Goal: Information Seeking & Learning: Learn about a topic

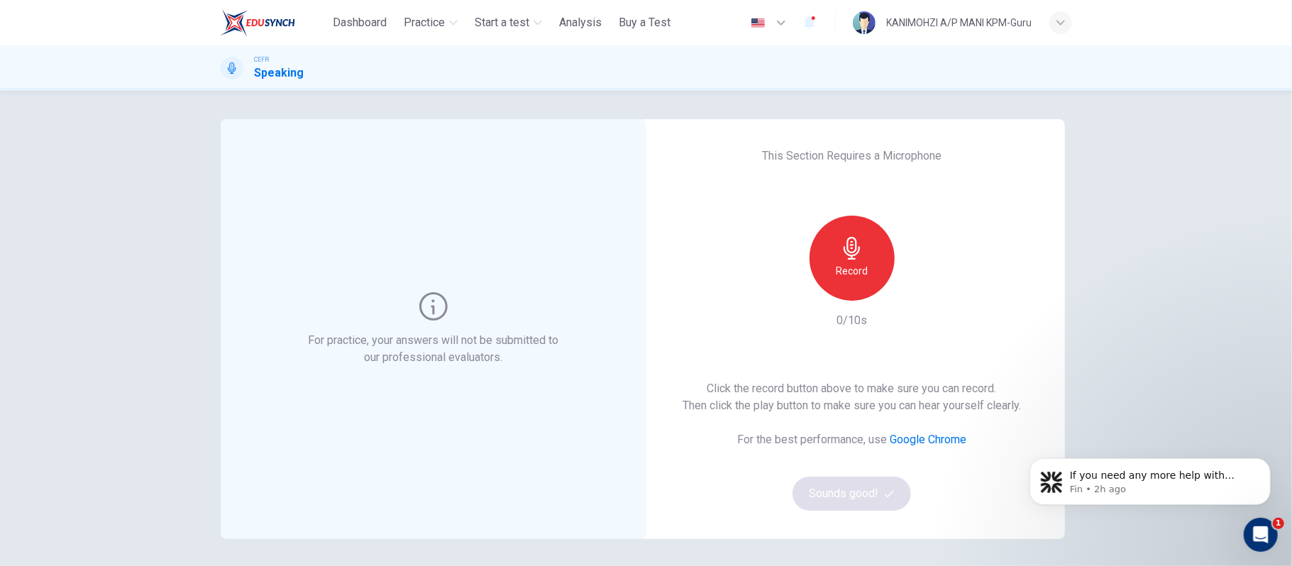
click at [1255, 522] on body "If you need any more help with specific speaking practice or other aspects of t…" at bounding box center [1150, 478] width 273 height 88
click at [1261, 525] on icon "Open Intercom Messenger" at bounding box center [1259, 533] width 23 height 23
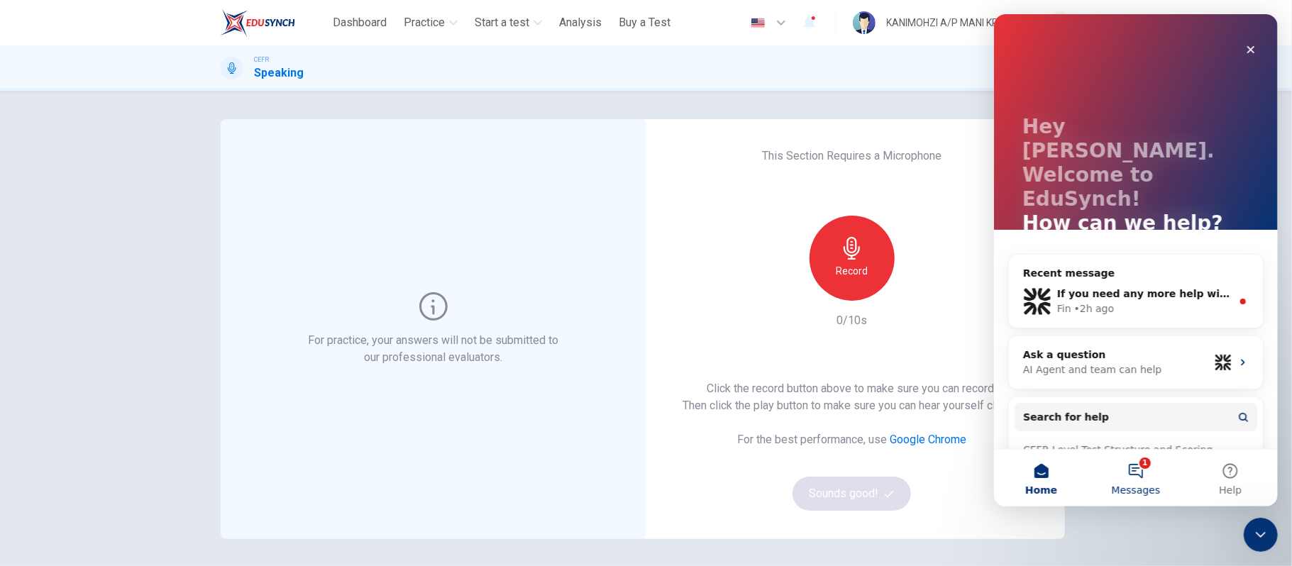
click at [1145, 469] on button "1 Messages" at bounding box center [1135, 478] width 94 height 57
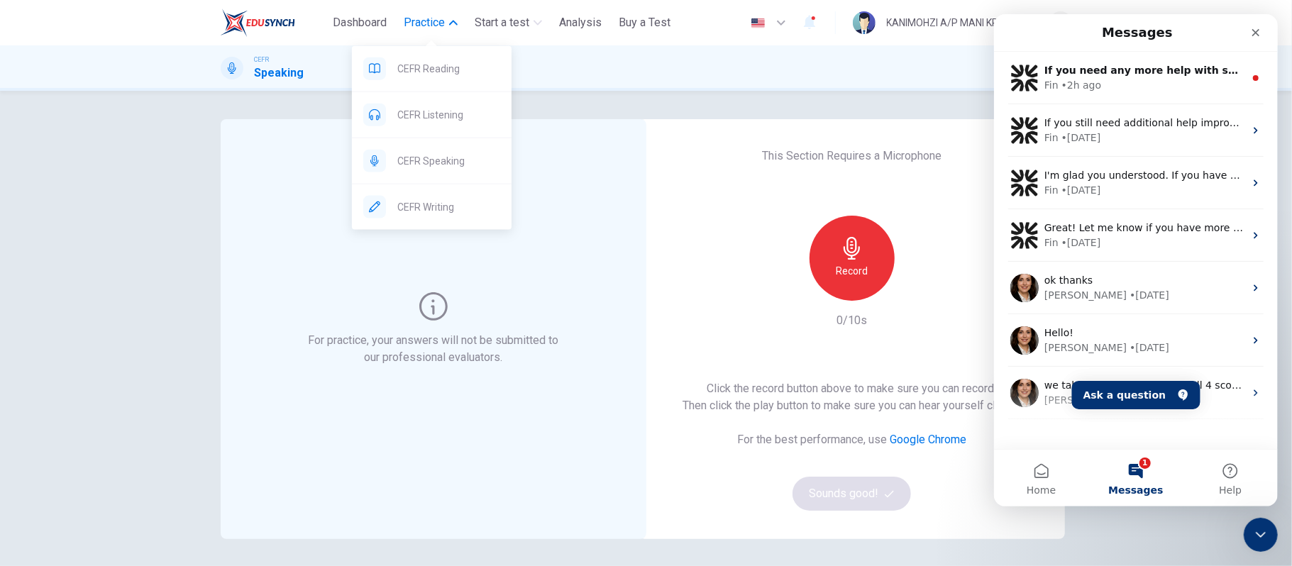
click at [418, 23] on span "Practice" at bounding box center [424, 22] width 41 height 17
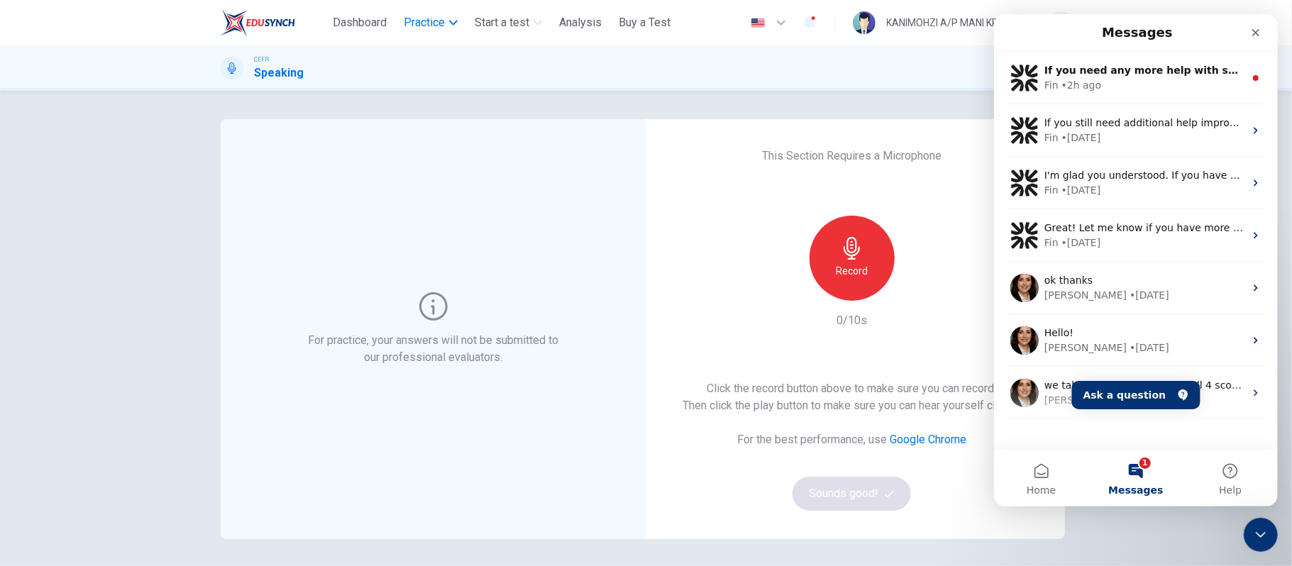
click at [418, 23] on span "Practice" at bounding box center [424, 22] width 41 height 17
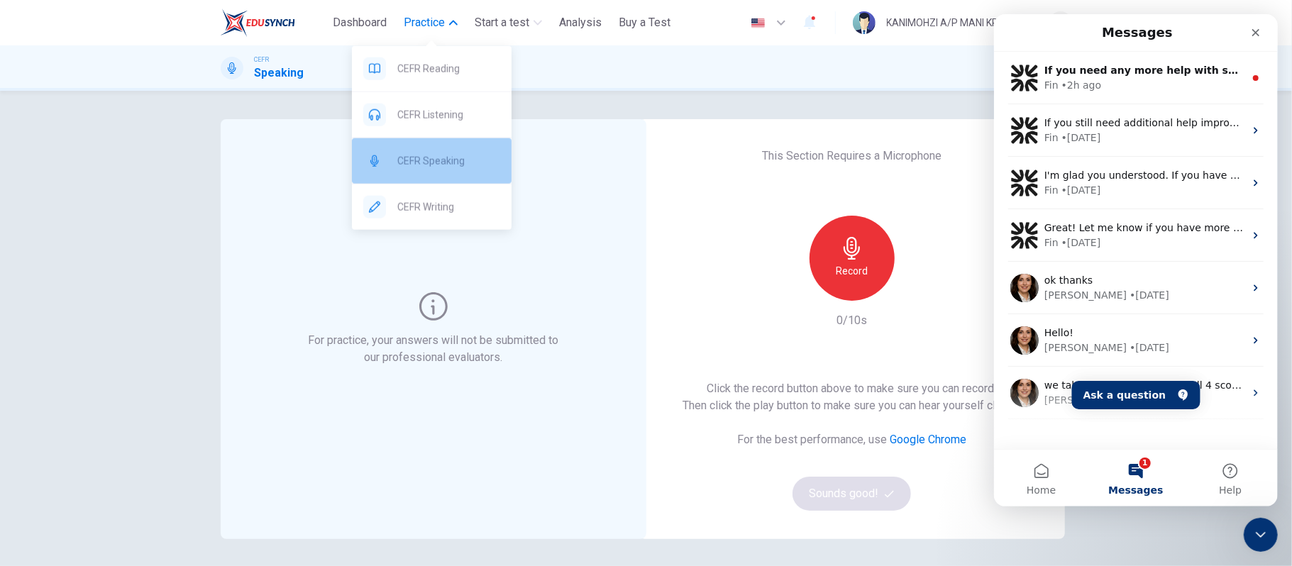
click at [444, 156] on span "CEFR Speaking" at bounding box center [448, 161] width 103 height 17
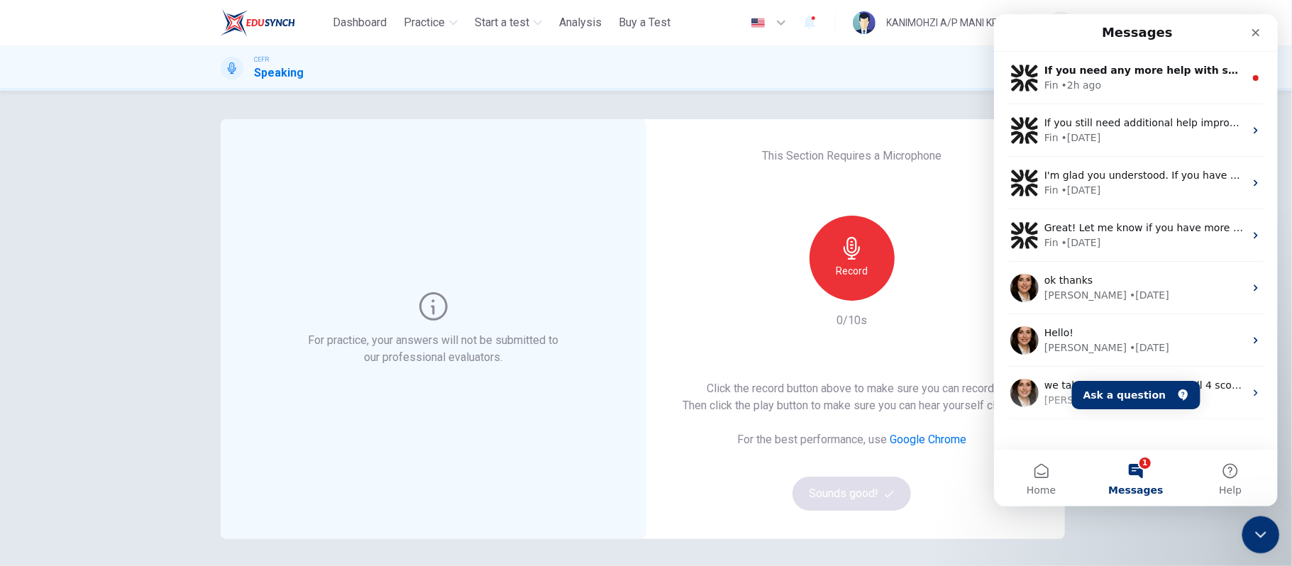
click at [1258, 548] on div "Close Intercom Messenger" at bounding box center [1259, 533] width 34 height 34
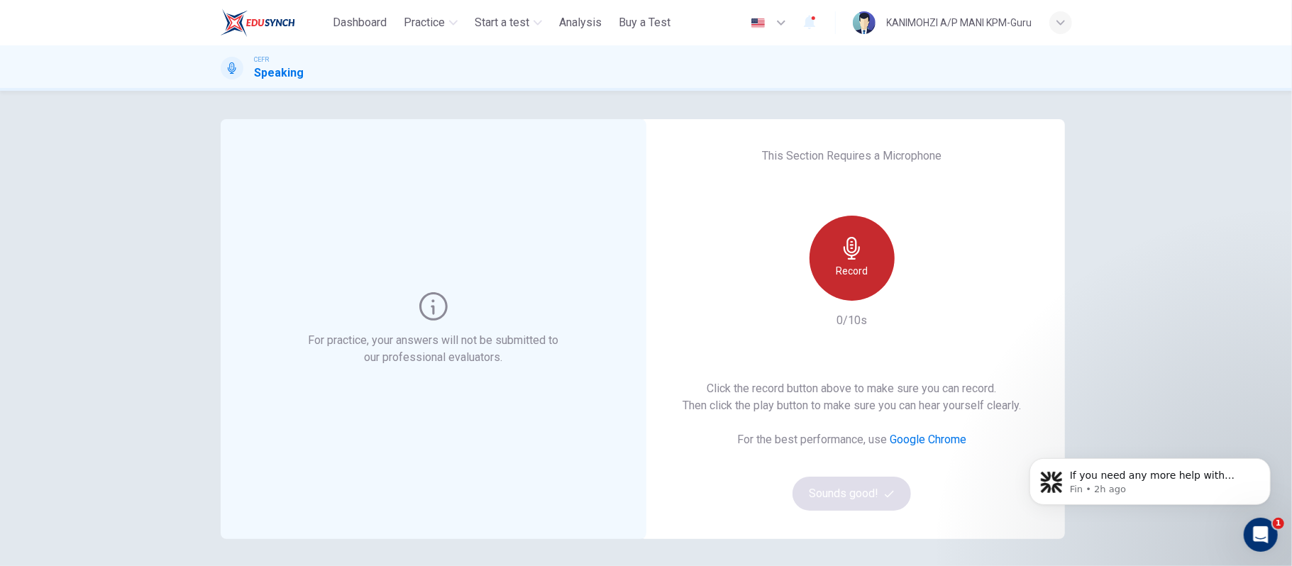
click at [842, 260] on div "Record" at bounding box center [852, 258] width 85 height 85
click at [861, 238] on div "Stop" at bounding box center [852, 258] width 85 height 85
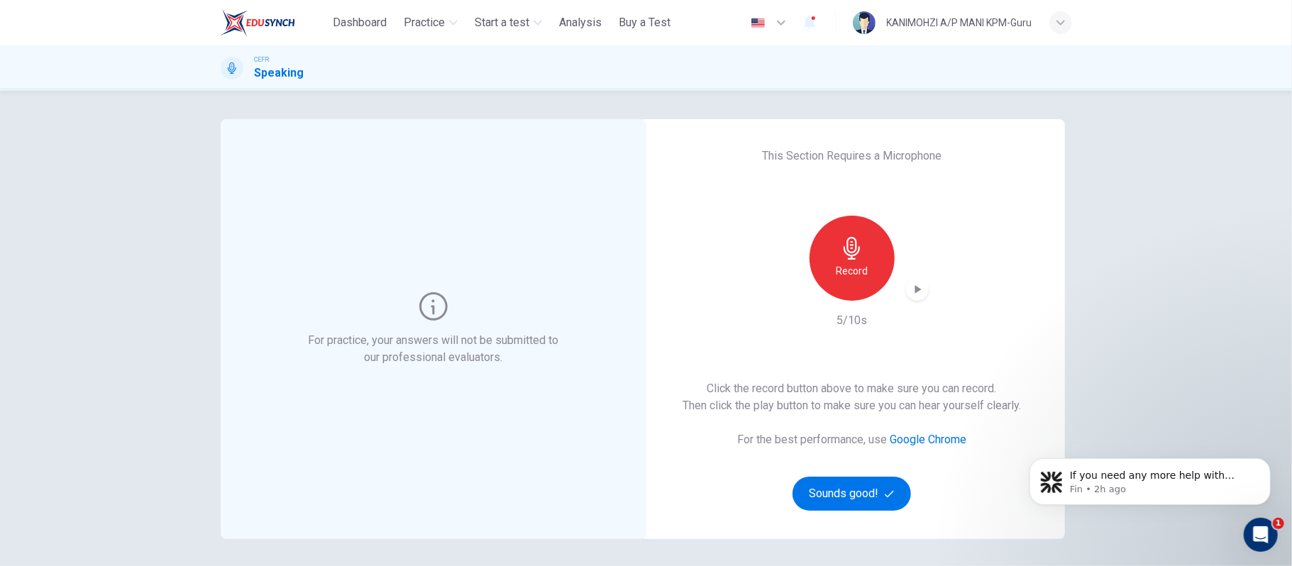
click at [916, 294] on icon "button" at bounding box center [918, 289] width 14 height 14
click at [839, 497] on button "Sounds good!" at bounding box center [852, 494] width 119 height 34
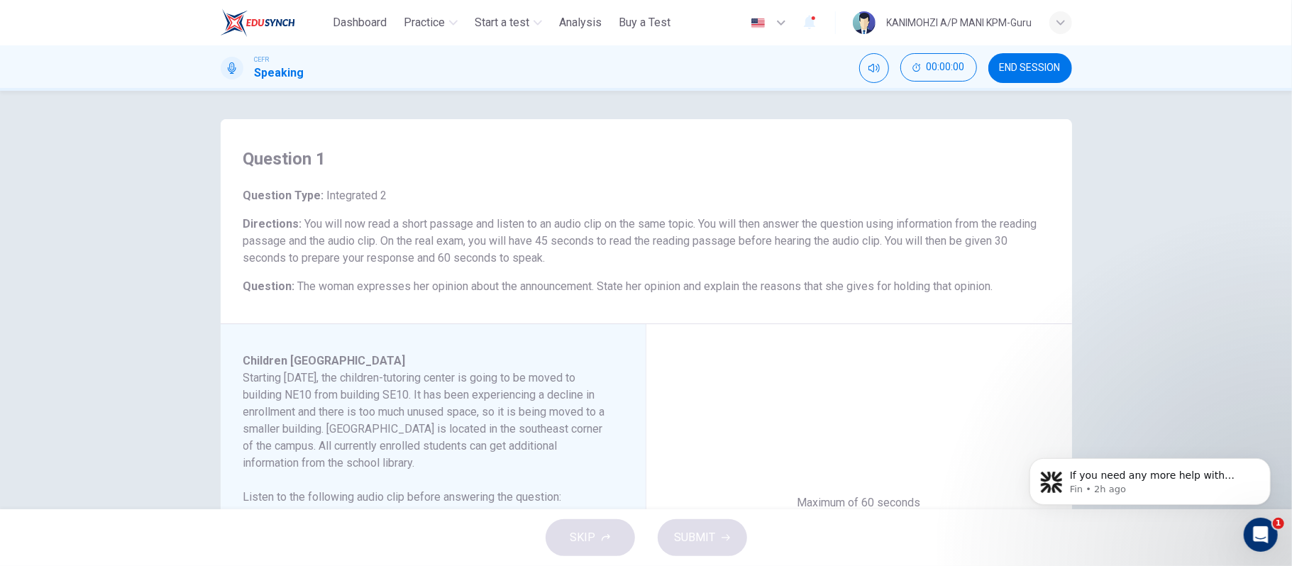
scroll to position [94, 0]
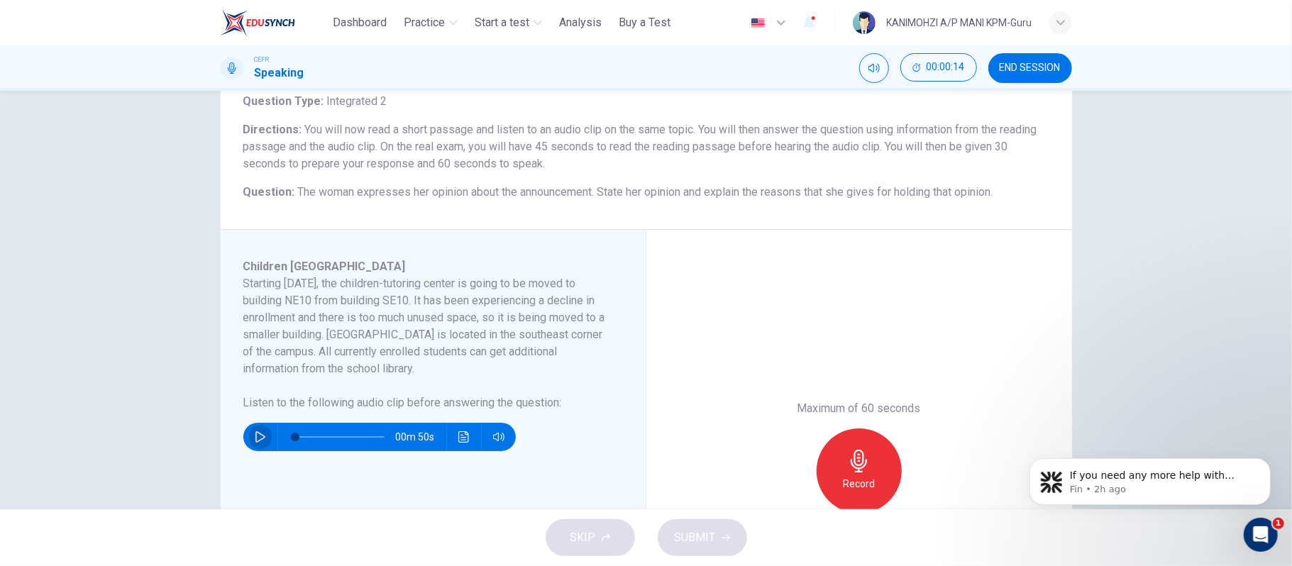
click at [256, 441] on icon "button" at bounding box center [261, 437] width 10 height 11
click at [849, 307] on div "Maximum of 60 seconds Record 0/60s" at bounding box center [860, 471] width 426 height 483
type input "*"
click at [877, 463] on div "Record" at bounding box center [859, 471] width 85 height 85
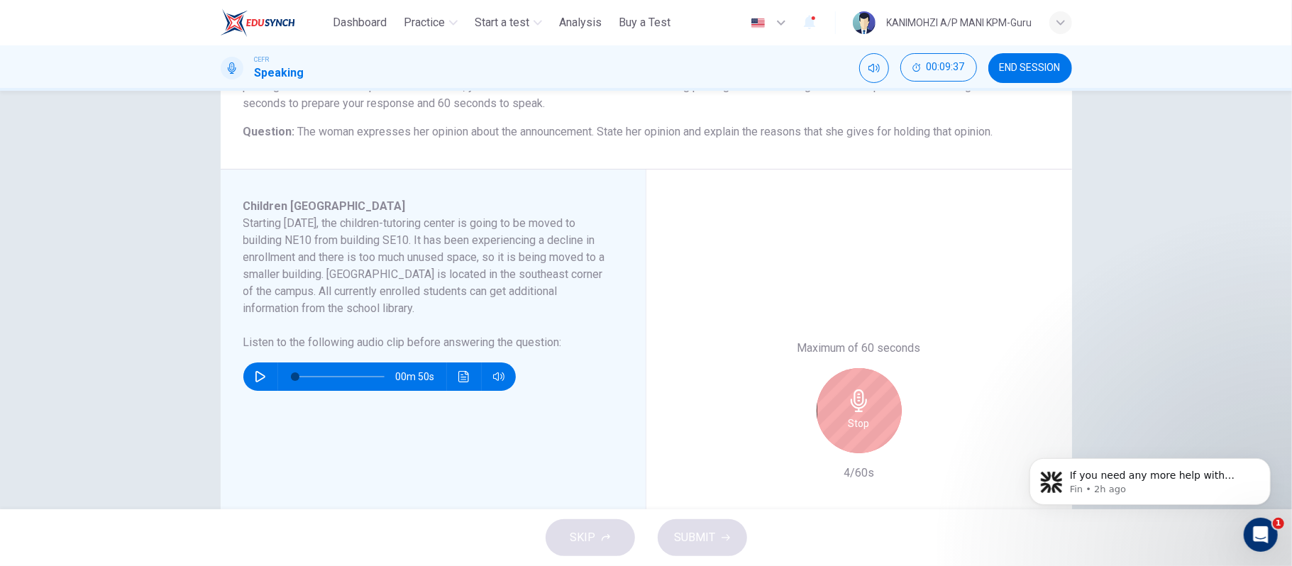
scroll to position [189, 0]
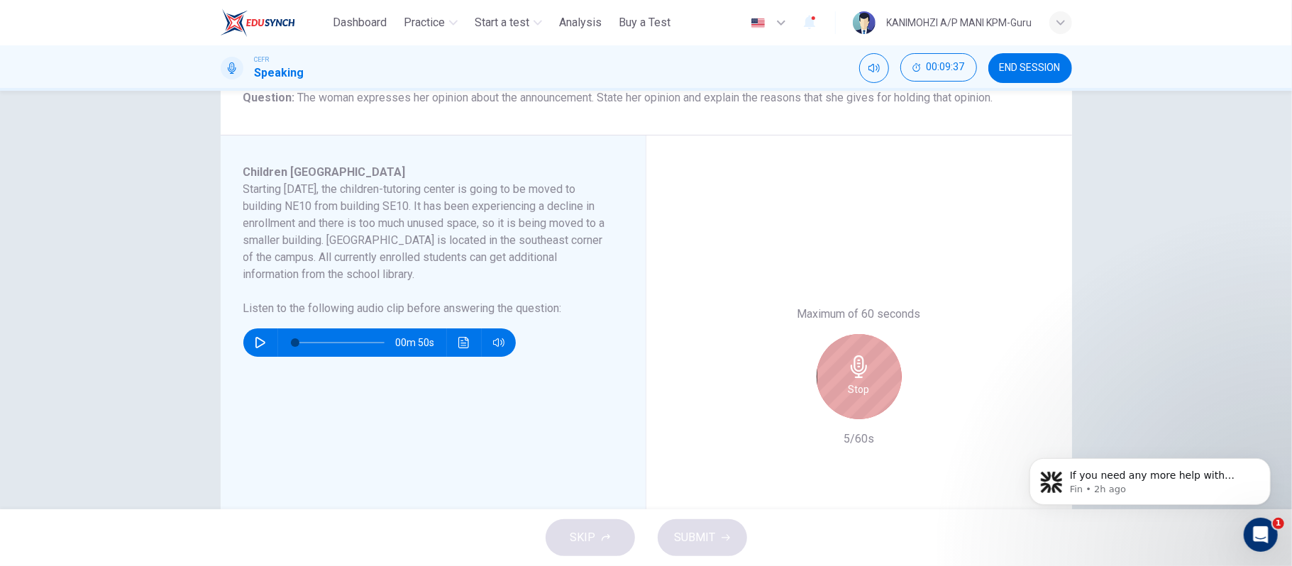
click at [867, 361] on div "Stop" at bounding box center [859, 376] width 85 height 85
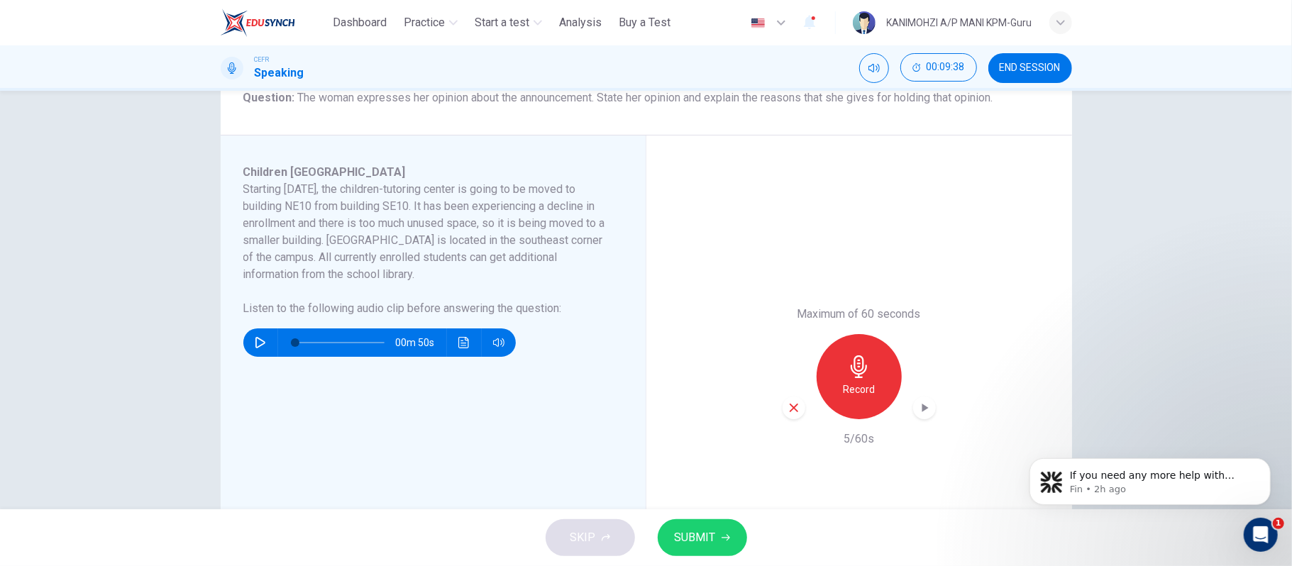
click at [793, 407] on icon "button" at bounding box center [794, 408] width 13 height 13
click at [867, 467] on div "Maximum of 60 seconds Record 0/60s" at bounding box center [860, 377] width 426 height 483
click at [866, 375] on div "Record" at bounding box center [859, 376] width 85 height 85
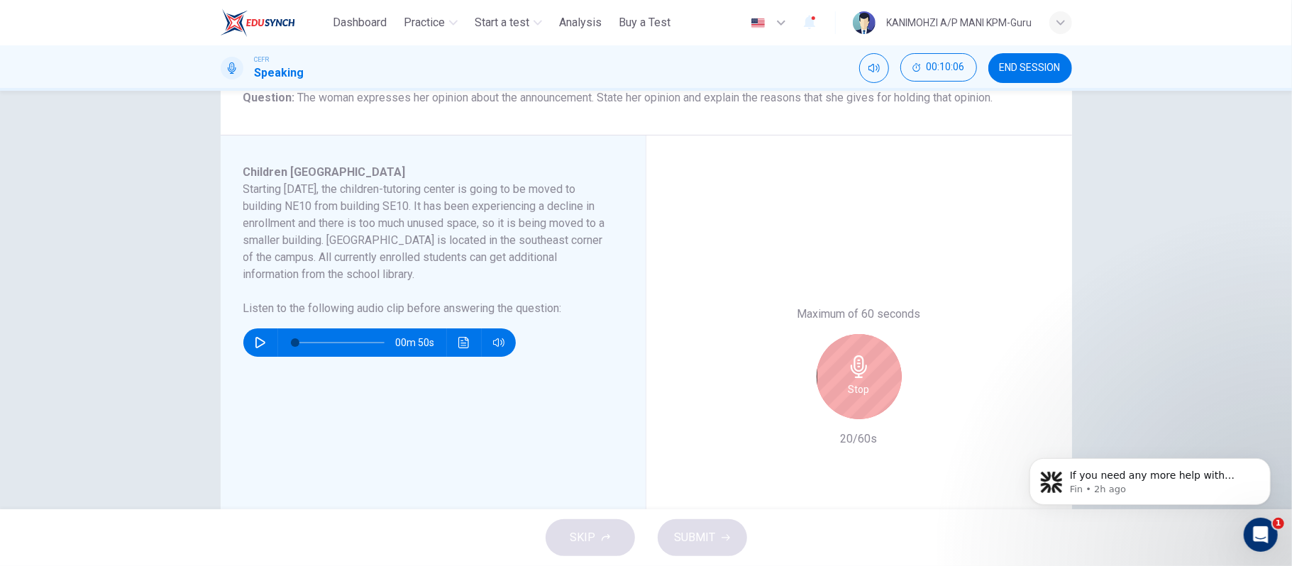
click at [869, 375] on div "Stop" at bounding box center [859, 376] width 85 height 85
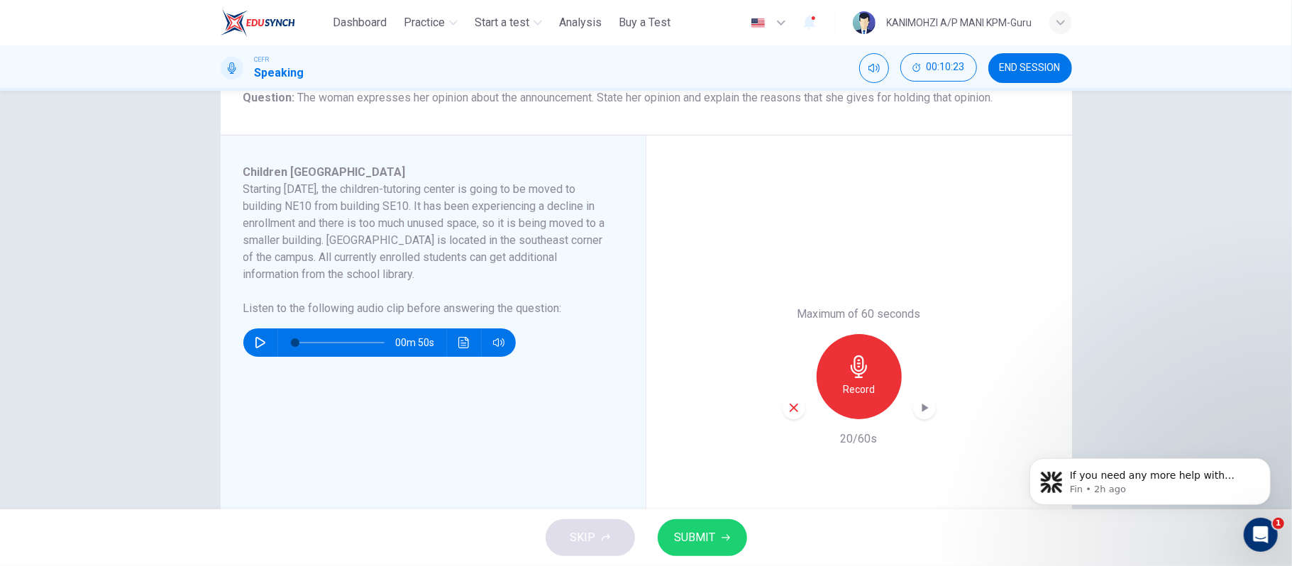
click at [790, 407] on icon "button" at bounding box center [794, 408] width 9 height 9
click at [857, 375] on icon "button" at bounding box center [859, 367] width 23 height 23
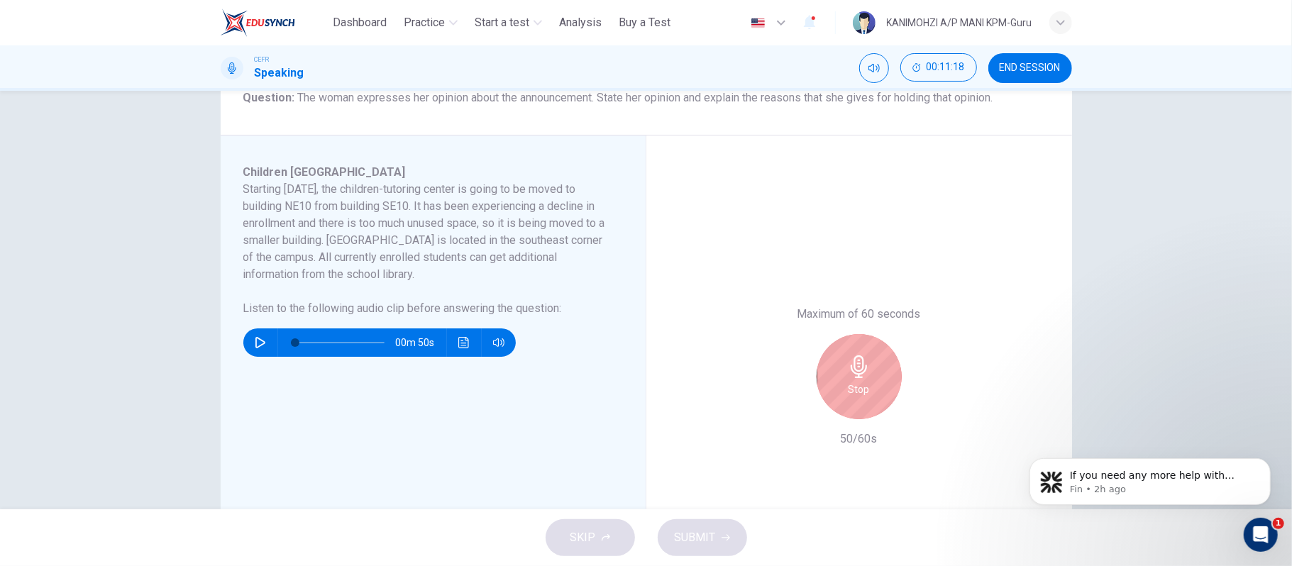
click at [855, 375] on icon "button" at bounding box center [859, 367] width 16 height 23
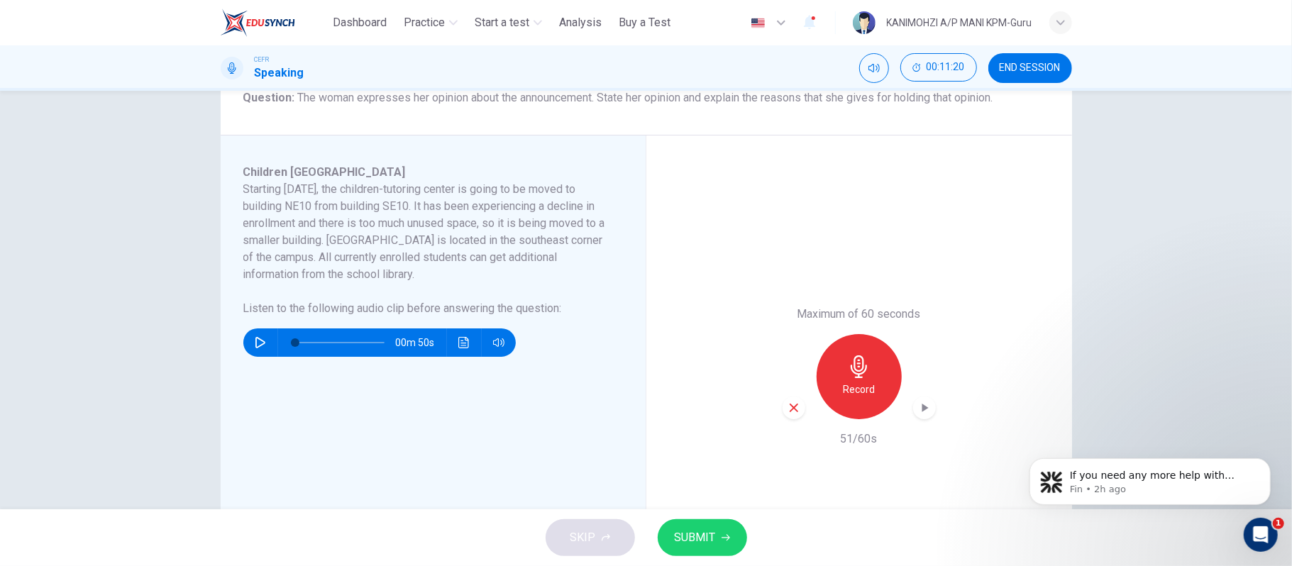
click at [727, 541] on icon "button" at bounding box center [726, 538] width 9 height 9
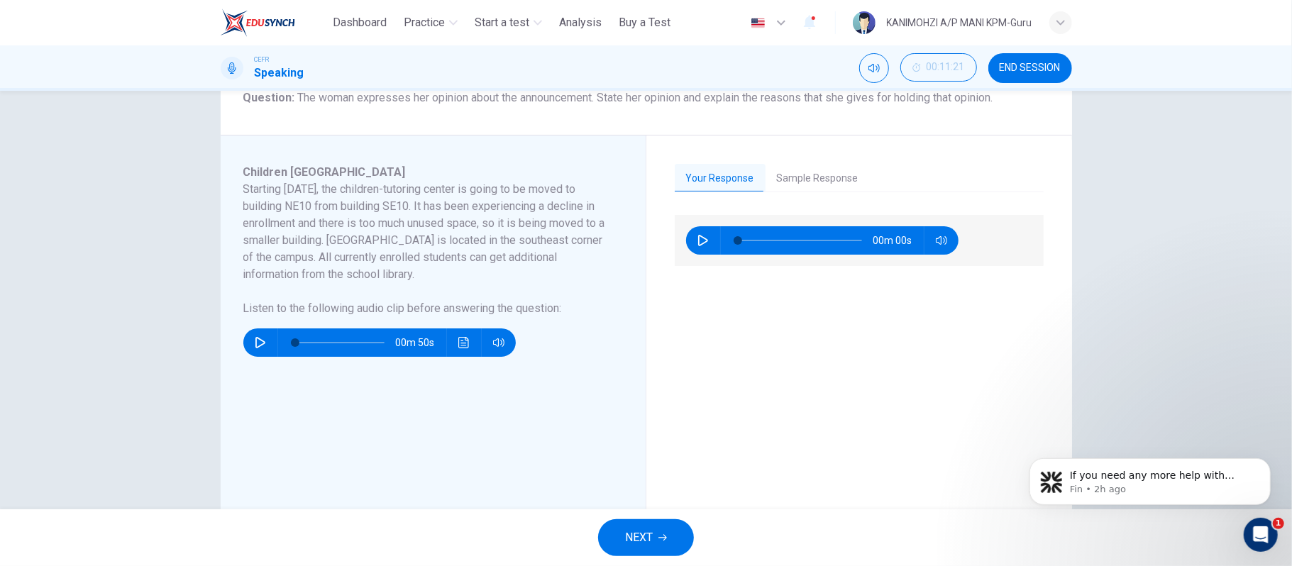
click at [701, 239] on icon "button" at bounding box center [703, 240] width 10 height 11
click at [711, 347] on div "00m 39s" at bounding box center [859, 408] width 369 height 386
click at [740, 242] on span at bounding box center [800, 241] width 124 height 20
drag, startPoint x: 740, startPoint y: 233, endPoint x: 714, endPoint y: 233, distance: 25.6
click at [714, 233] on div "00m 49s" at bounding box center [822, 240] width 273 height 28
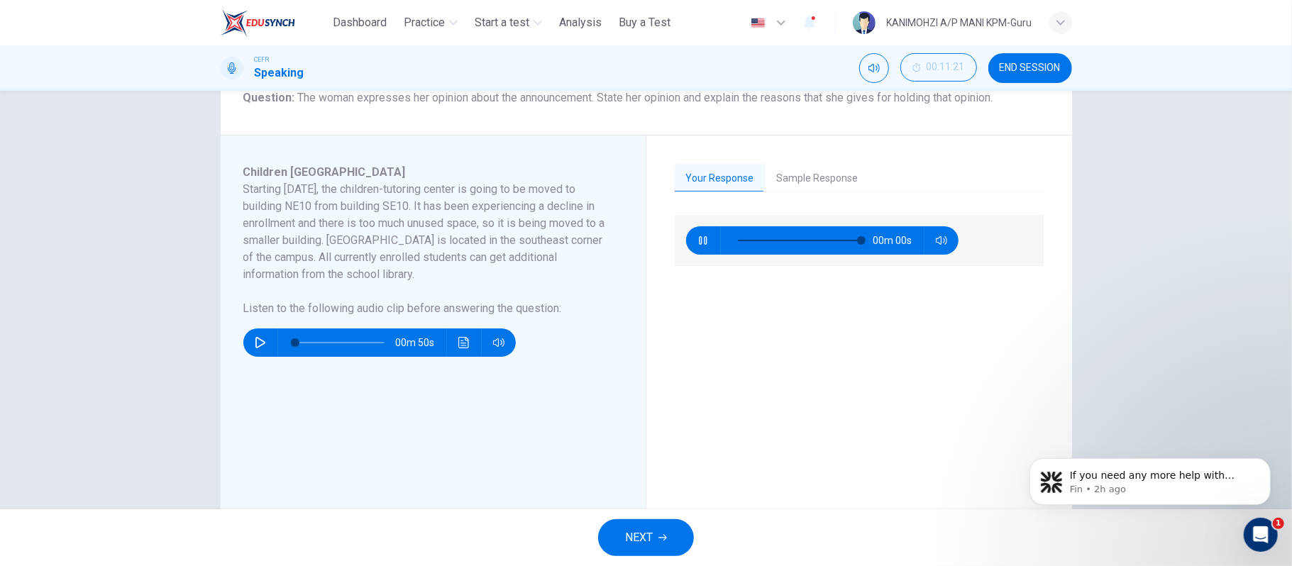
type input "*"
click at [666, 537] on icon "button" at bounding box center [663, 538] width 9 height 6
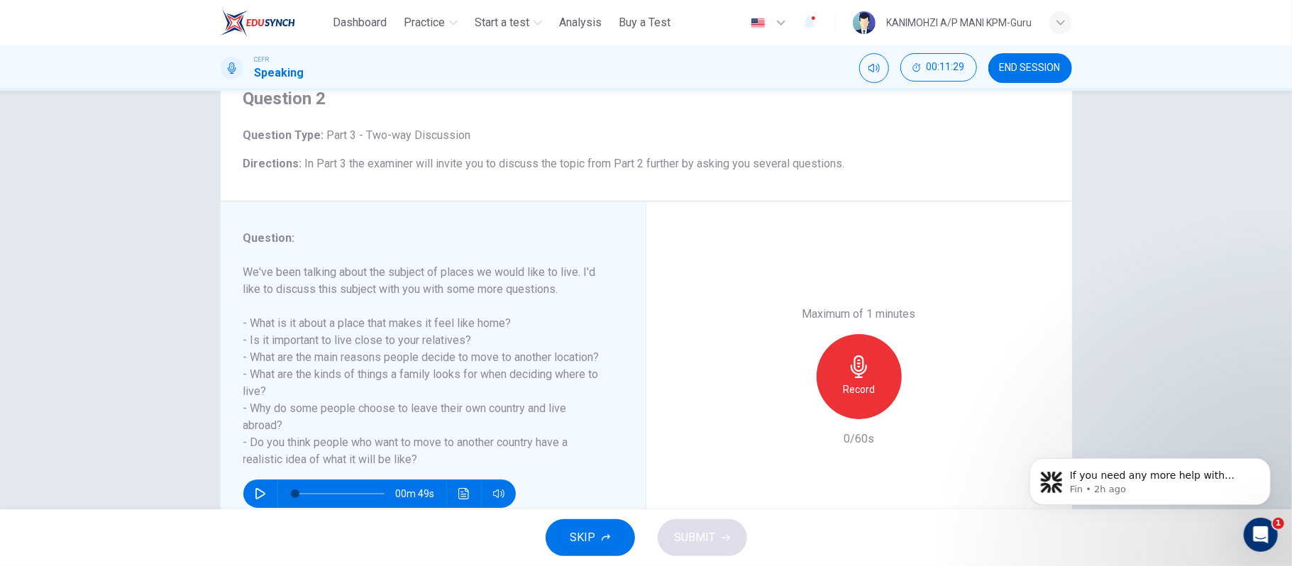
scroll to position [94, 0]
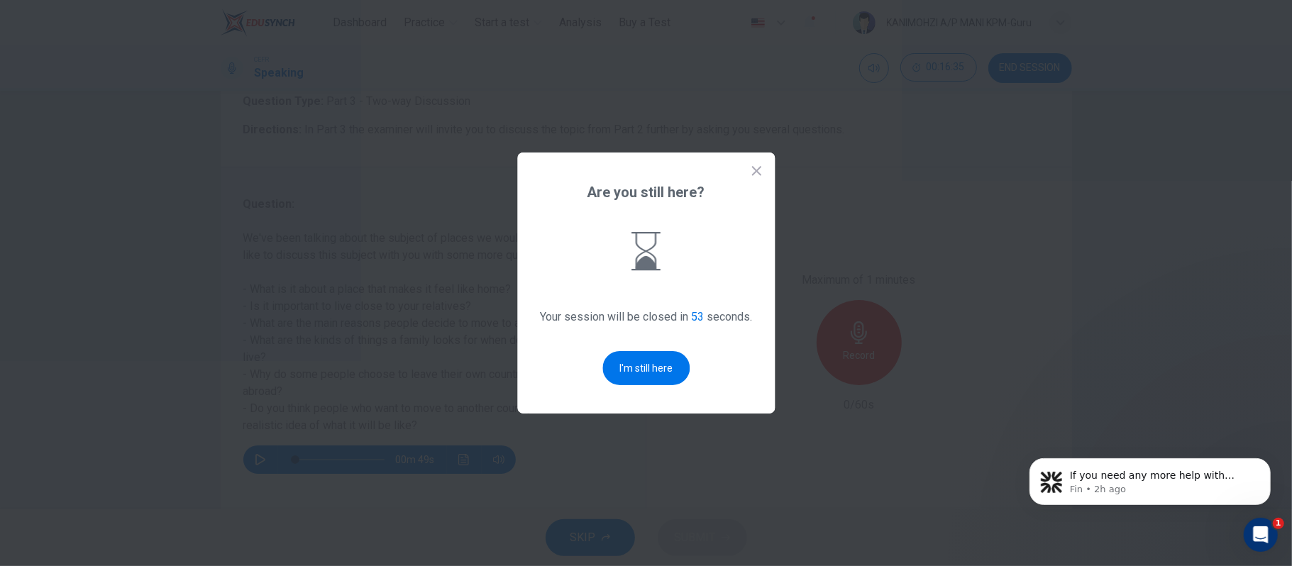
click at [637, 373] on button "I'm still here" at bounding box center [646, 368] width 87 height 34
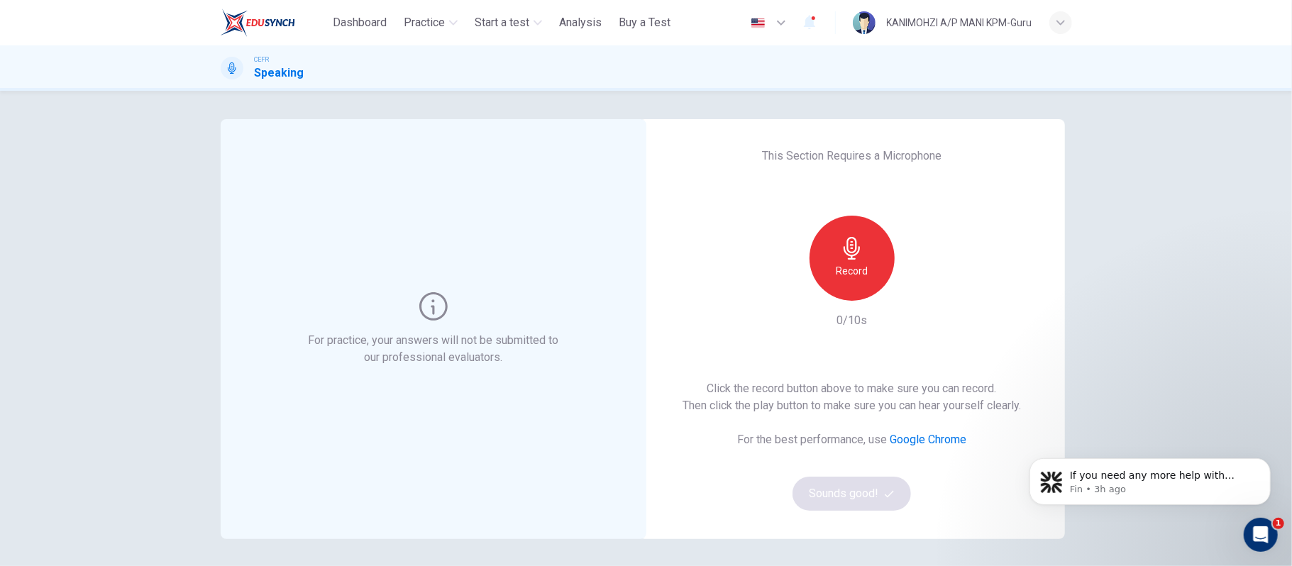
click at [828, 285] on div "Record" at bounding box center [852, 258] width 85 height 85
click at [835, 273] on div "Stop" at bounding box center [852, 258] width 85 height 85
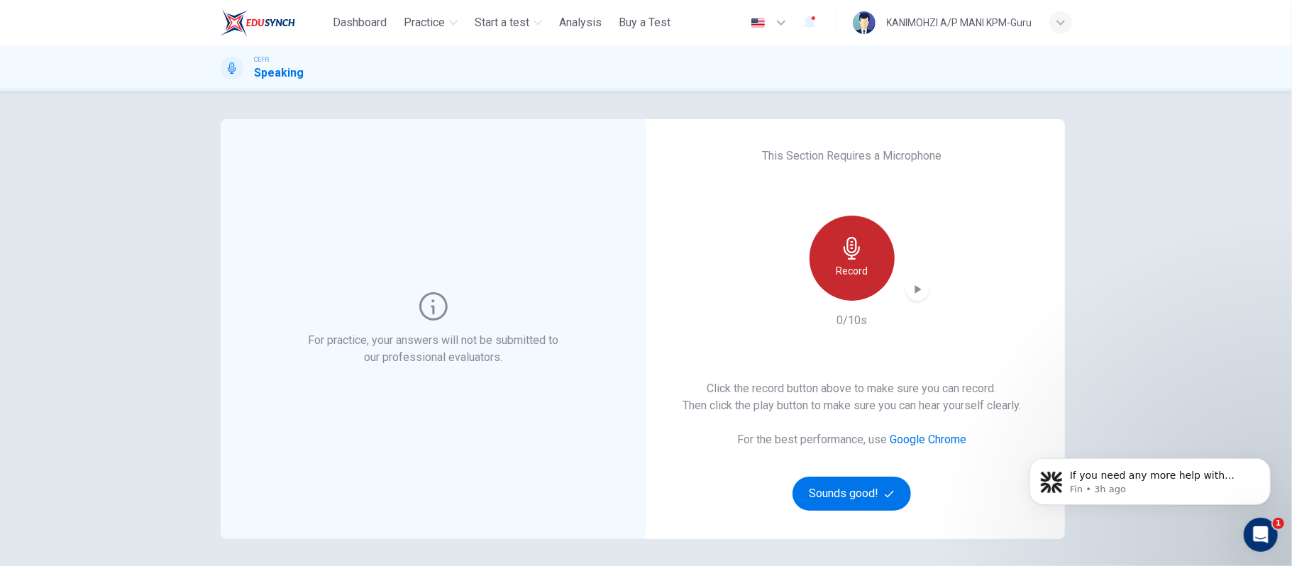
click at [866, 262] on div "Record" at bounding box center [852, 258] width 85 height 85
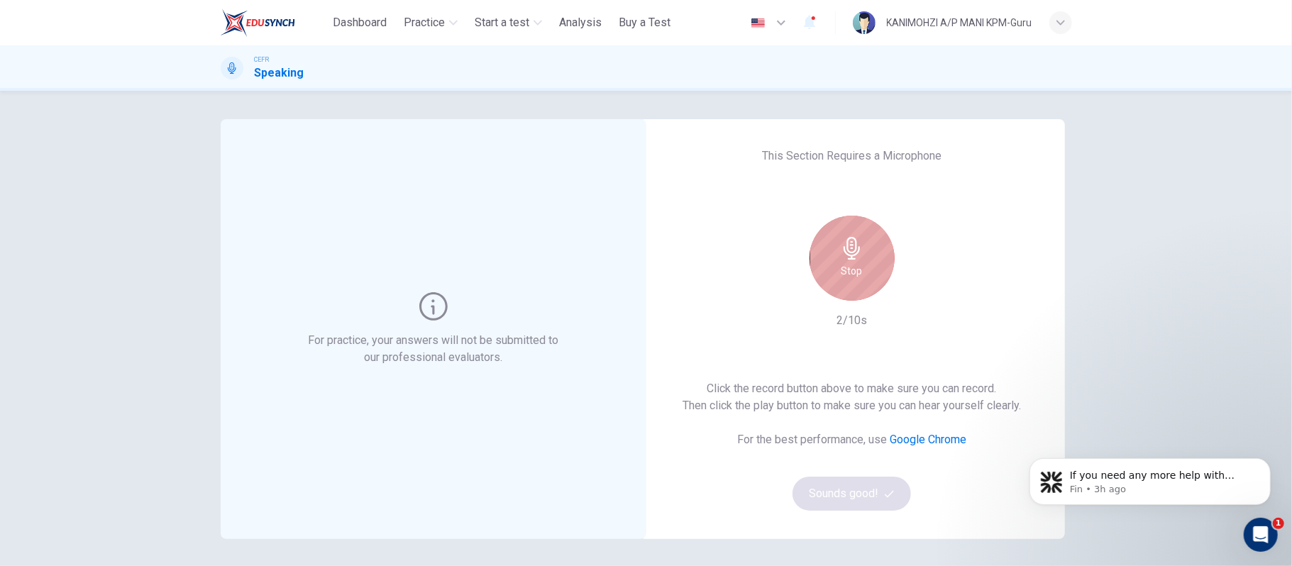
click at [874, 262] on div "Stop" at bounding box center [852, 258] width 85 height 85
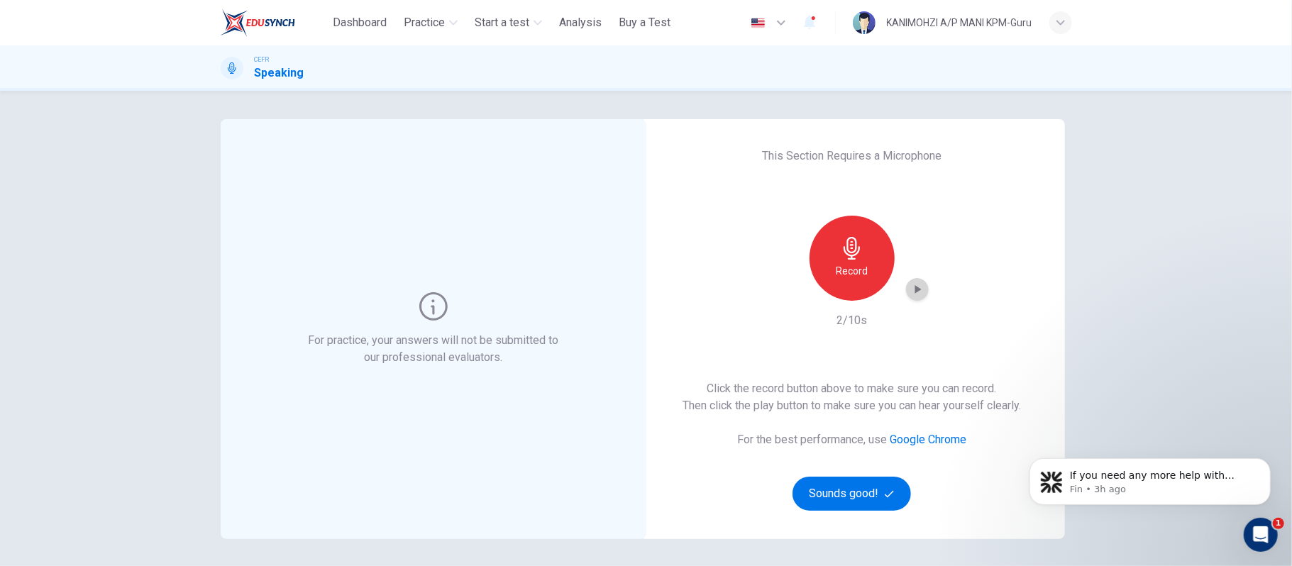
click at [918, 287] on icon "button" at bounding box center [918, 289] width 14 height 14
click at [915, 295] on icon "button" at bounding box center [918, 289] width 14 height 14
click at [862, 241] on div "Record" at bounding box center [852, 258] width 85 height 85
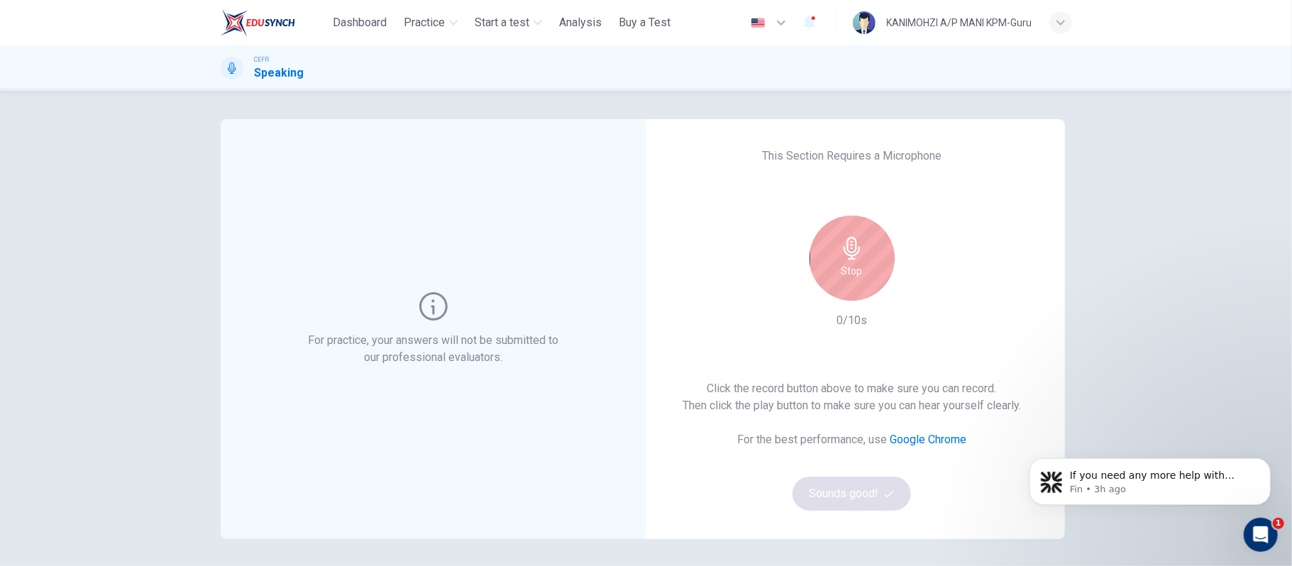
click at [864, 258] on div "Stop" at bounding box center [852, 258] width 85 height 85
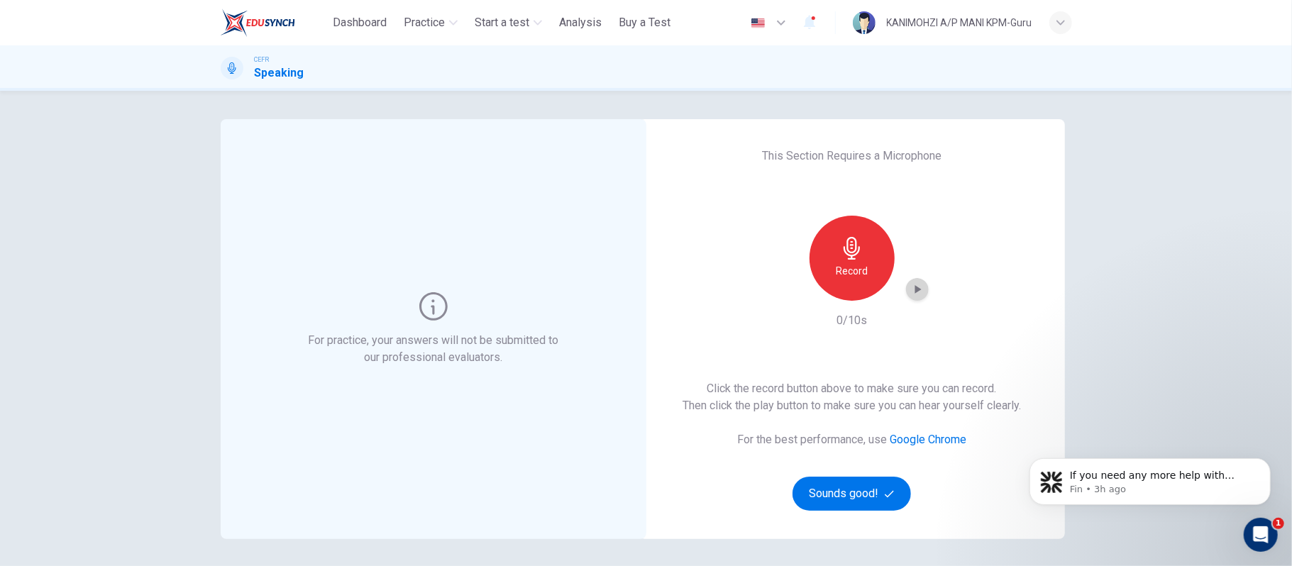
click at [918, 293] on icon "button" at bounding box center [918, 289] width 14 height 14
click at [855, 250] on icon "button" at bounding box center [852, 248] width 16 height 23
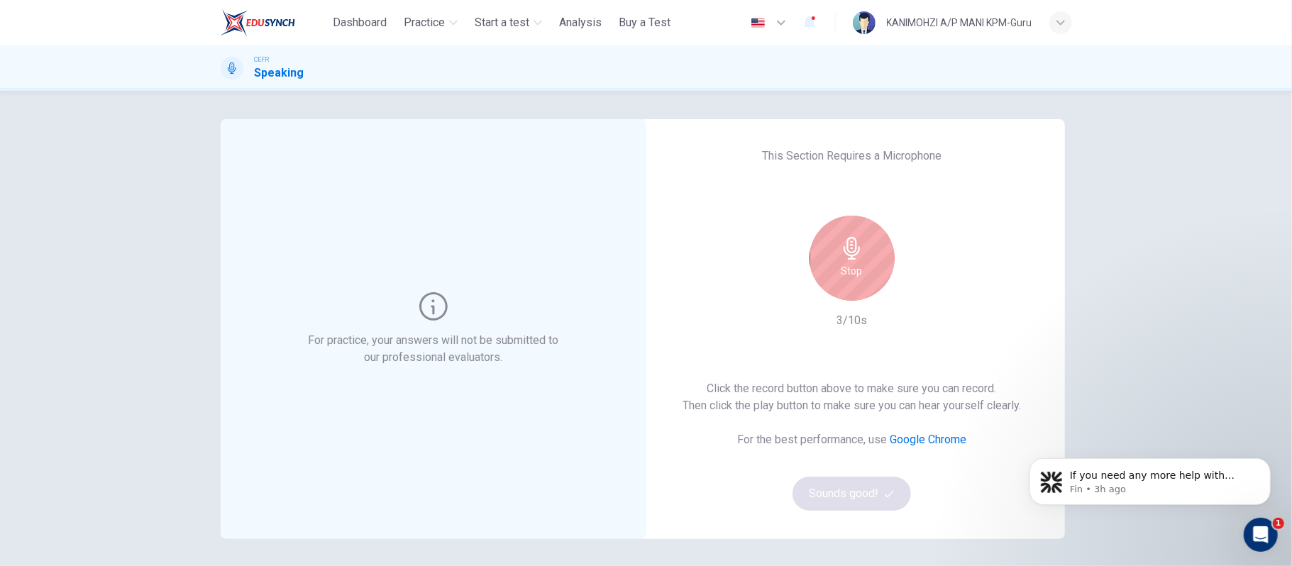
click at [843, 271] on h6 "Stop" at bounding box center [852, 271] width 21 height 17
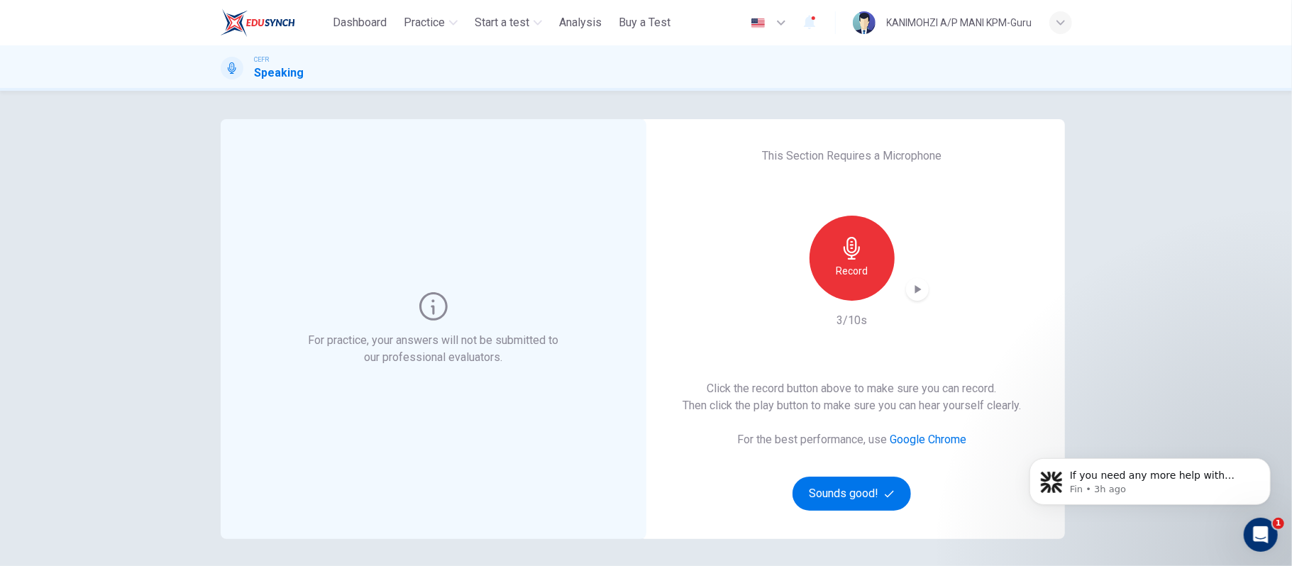
click at [911, 296] on icon "button" at bounding box center [918, 289] width 14 height 14
click at [921, 293] on div "button" at bounding box center [917, 289] width 23 height 23
click at [921, 287] on div "button" at bounding box center [917, 289] width 23 height 23
click at [915, 288] on icon "button" at bounding box center [918, 289] width 14 height 14
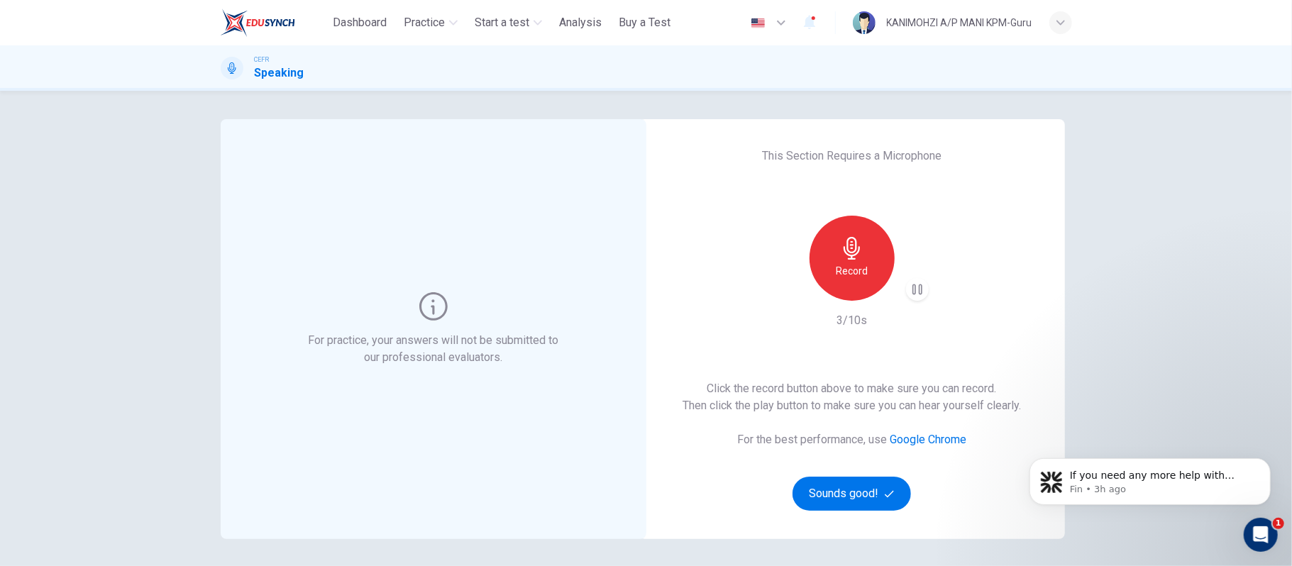
click at [917, 290] on icon "button" at bounding box center [918, 290] width 10 height 11
click at [827, 258] on div "Record" at bounding box center [852, 258] width 85 height 85
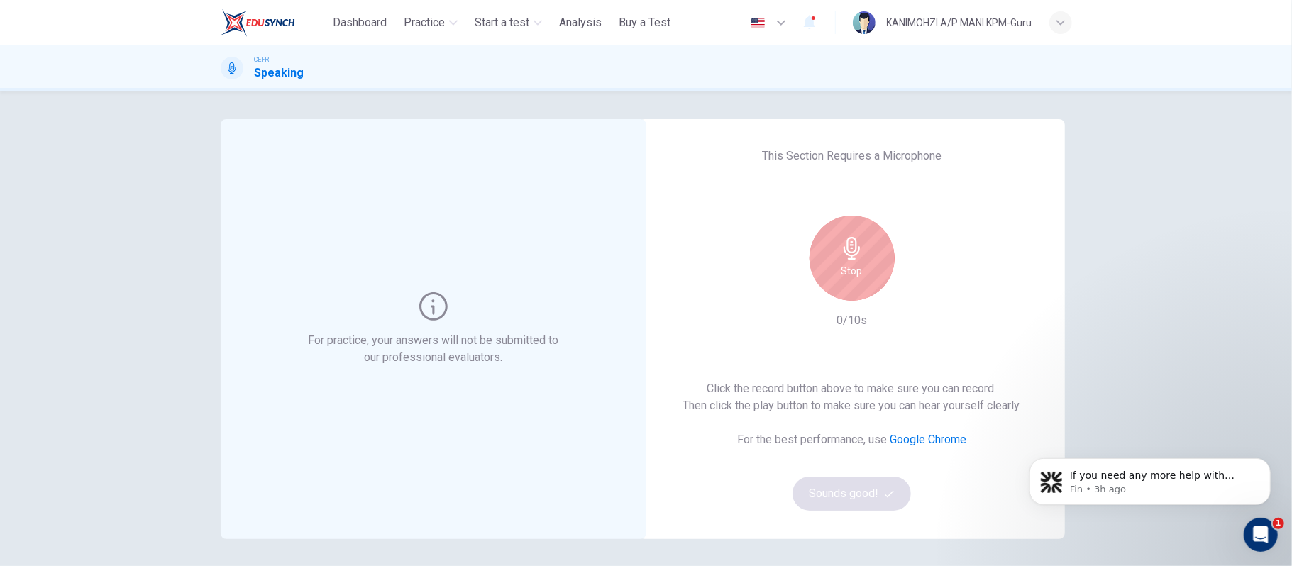
click at [832, 261] on div "Stop" at bounding box center [852, 258] width 85 height 85
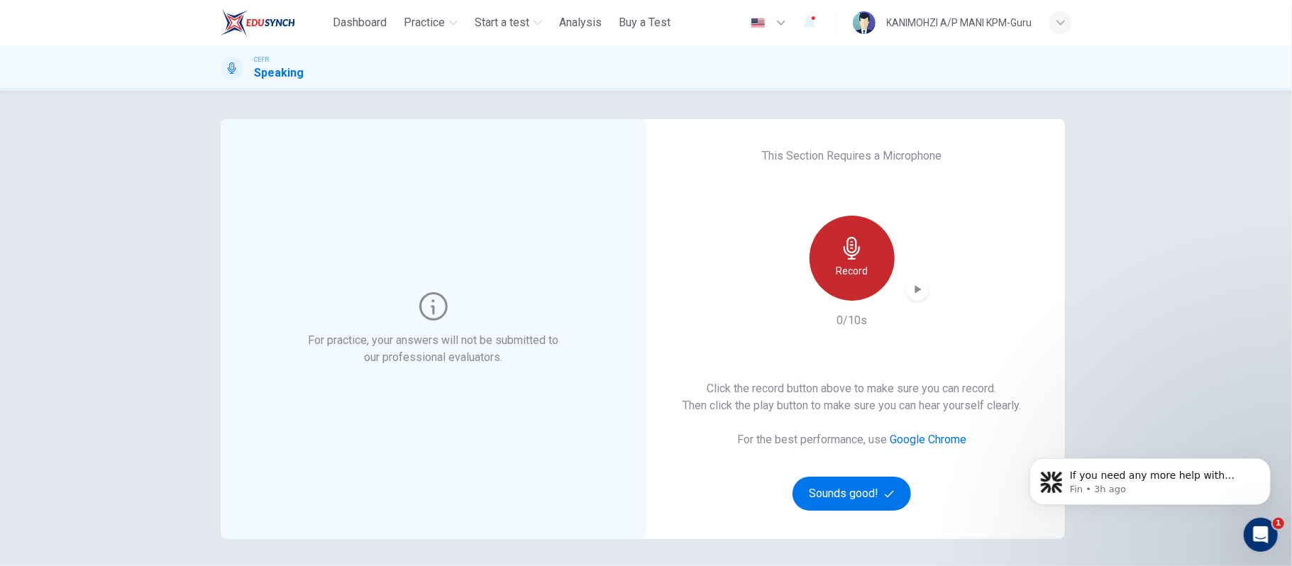
click at [810, 253] on div "Record" at bounding box center [852, 258] width 85 height 85
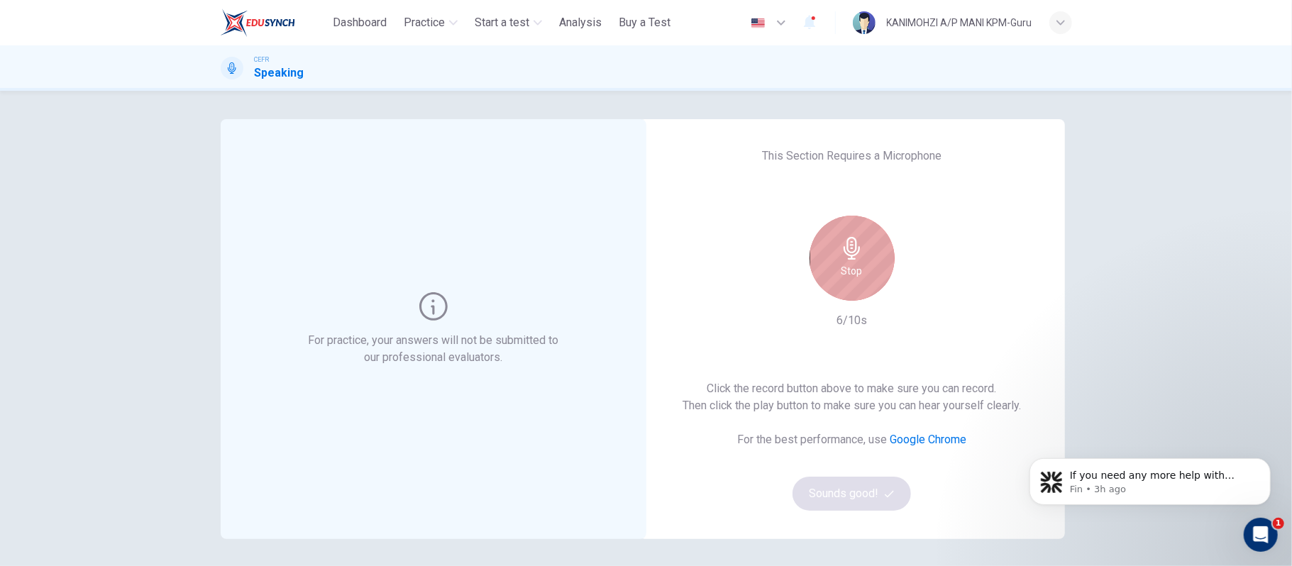
click at [864, 274] on div "Stop" at bounding box center [852, 258] width 85 height 85
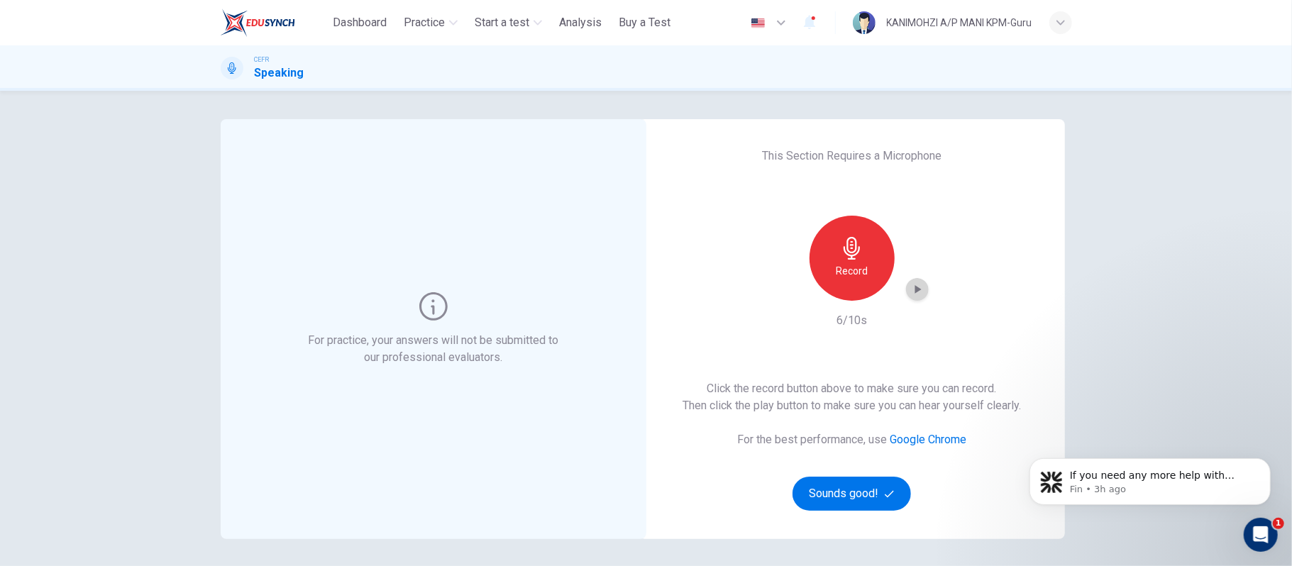
click at [915, 290] on icon "button" at bounding box center [918, 289] width 6 height 9
click at [915, 293] on icon "button" at bounding box center [918, 290] width 10 height 11
click at [843, 256] on icon "button" at bounding box center [852, 248] width 23 height 23
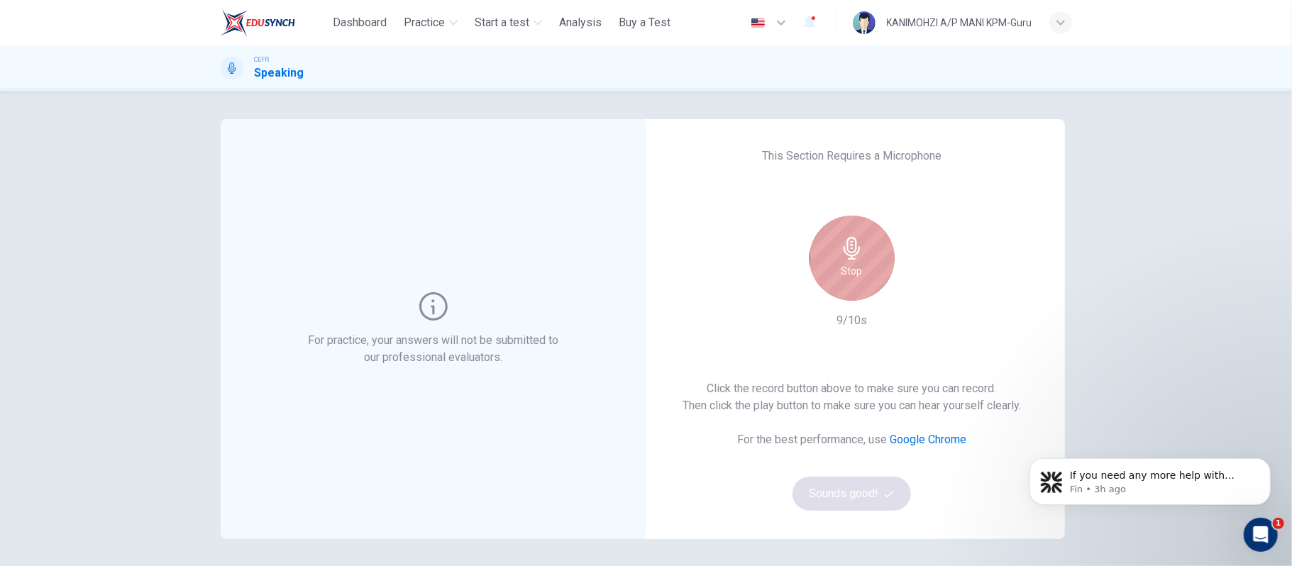
click at [843, 256] on icon "button" at bounding box center [852, 248] width 23 height 23
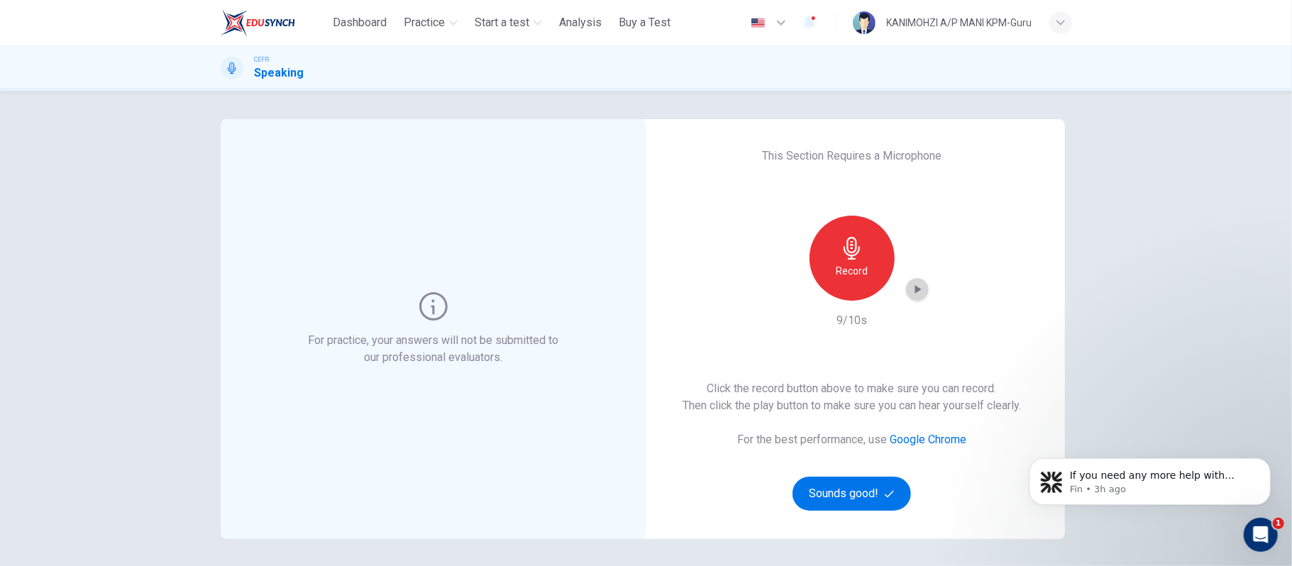
click at [916, 299] on div "button" at bounding box center [917, 289] width 23 height 23
click at [835, 495] on button "Sounds good!" at bounding box center [852, 494] width 119 height 34
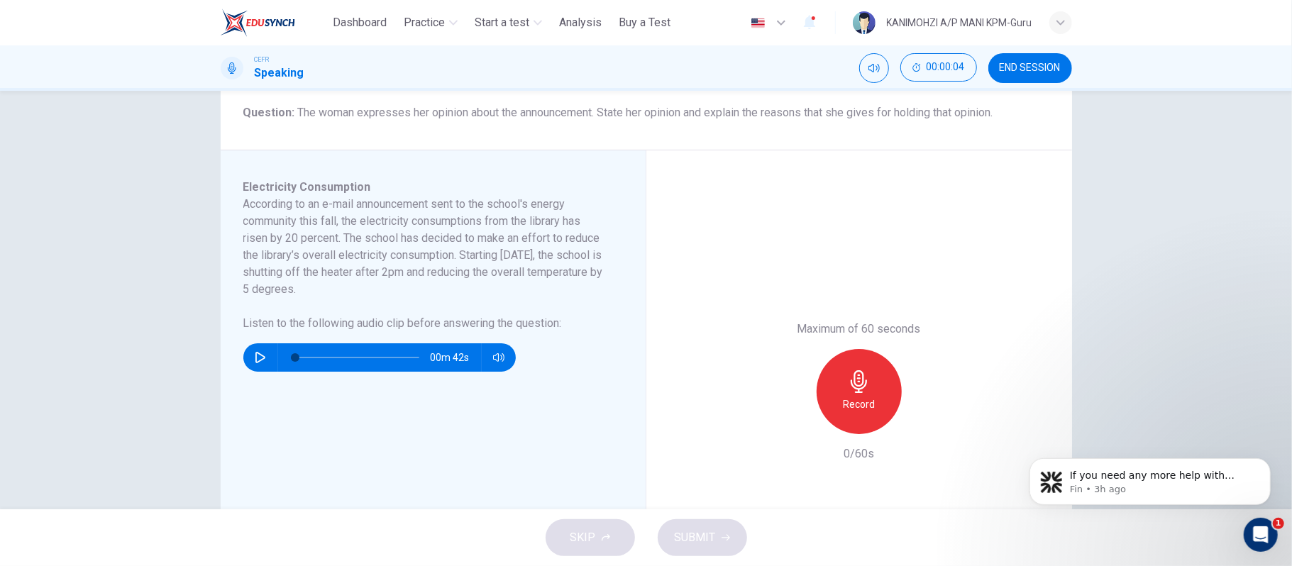
scroll to position [256, 0]
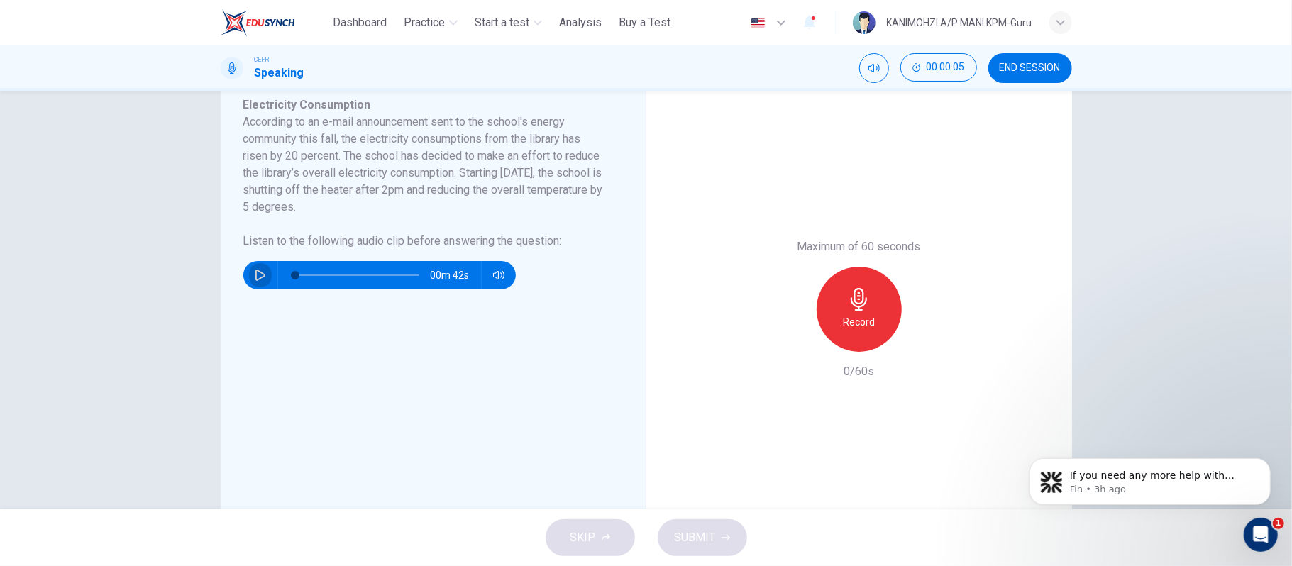
click at [251, 285] on button "button" at bounding box center [260, 275] width 23 height 28
click at [679, 179] on div "Maximum of 60 seconds Record 0/60s" at bounding box center [860, 309] width 426 height 483
click at [1262, 539] on icon "Open Intercom Messenger" at bounding box center [1259, 533] width 23 height 23
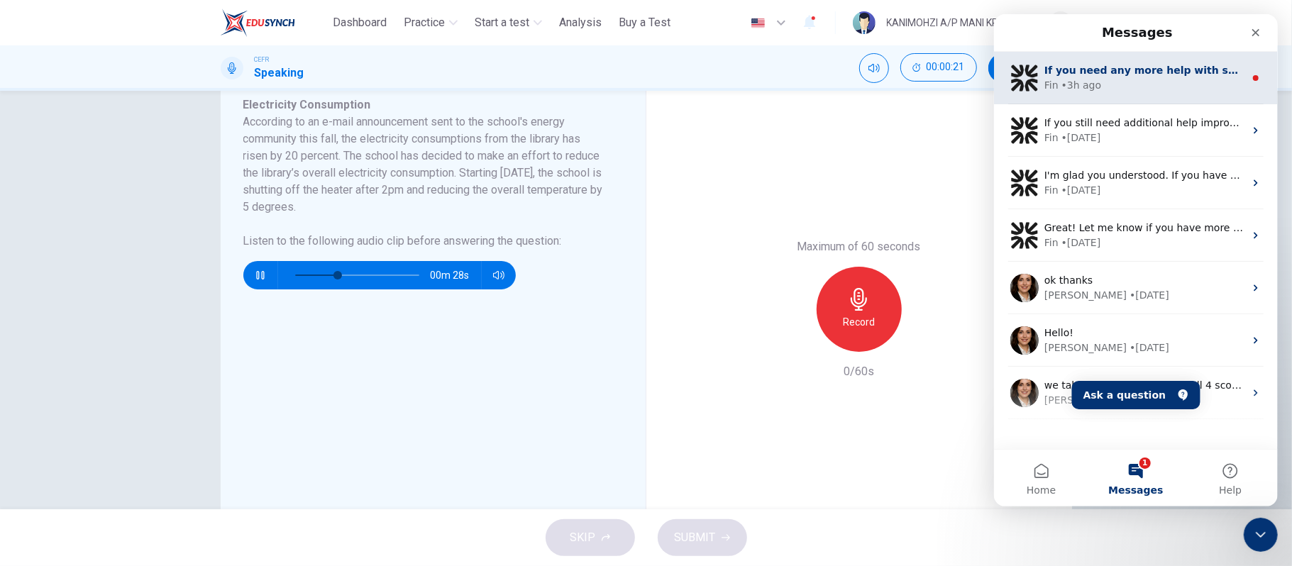
click at [1110, 80] on div "Fin • 3h ago" at bounding box center [1144, 85] width 200 height 15
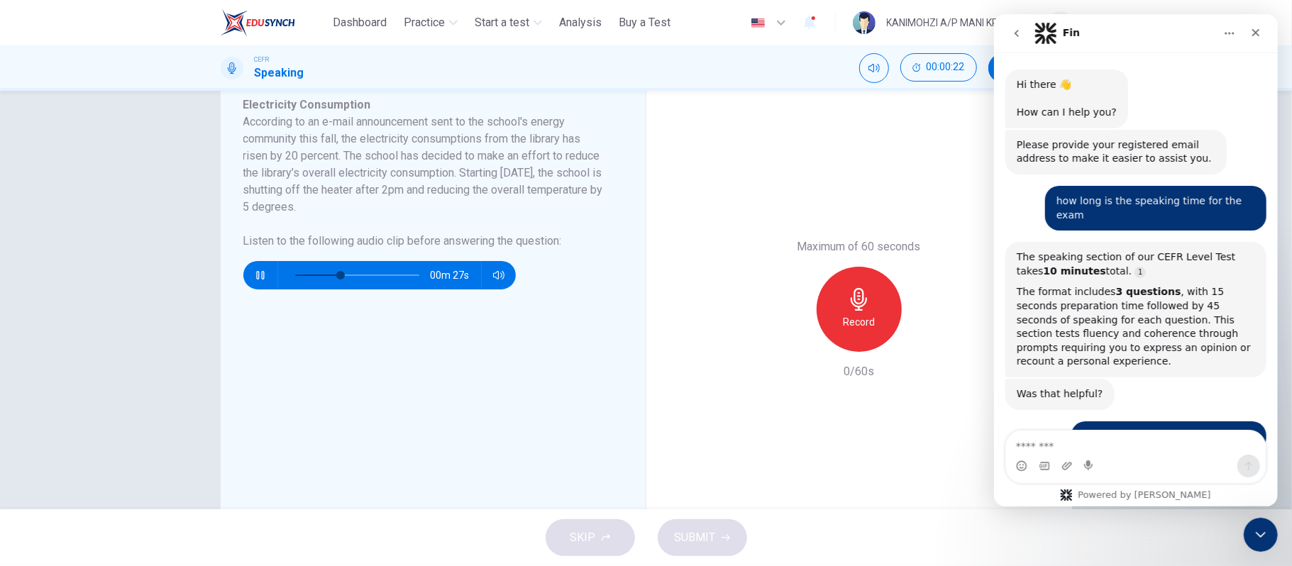
scroll to position [17, 0]
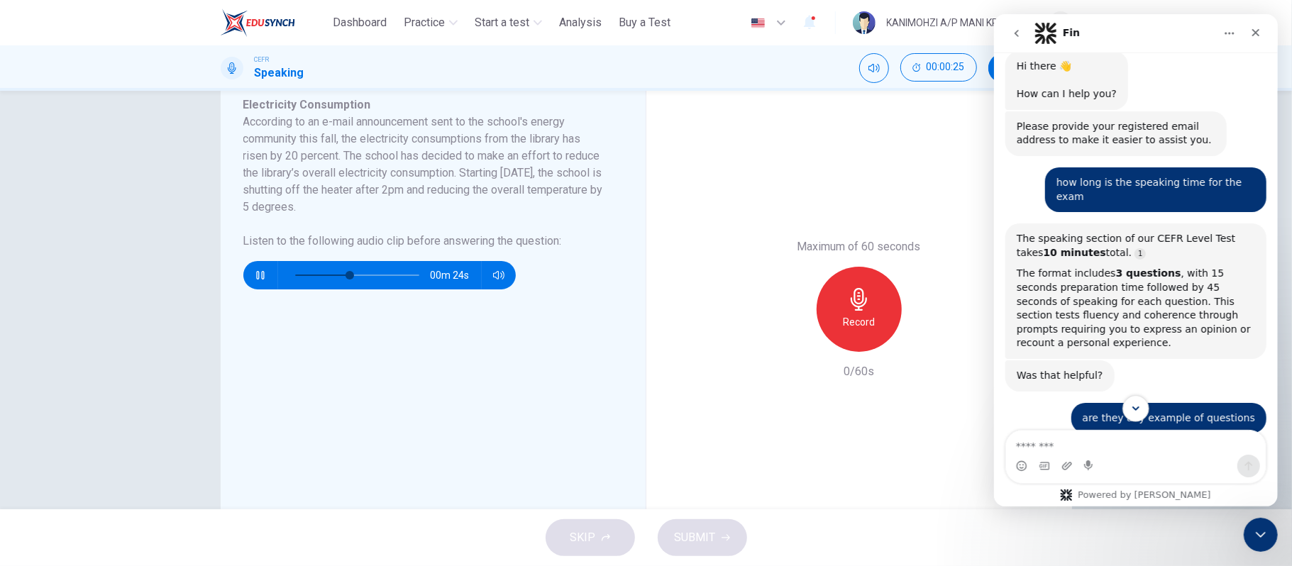
click at [1130, 405] on icon "Scroll to bottom" at bounding box center [1135, 408] width 13 height 13
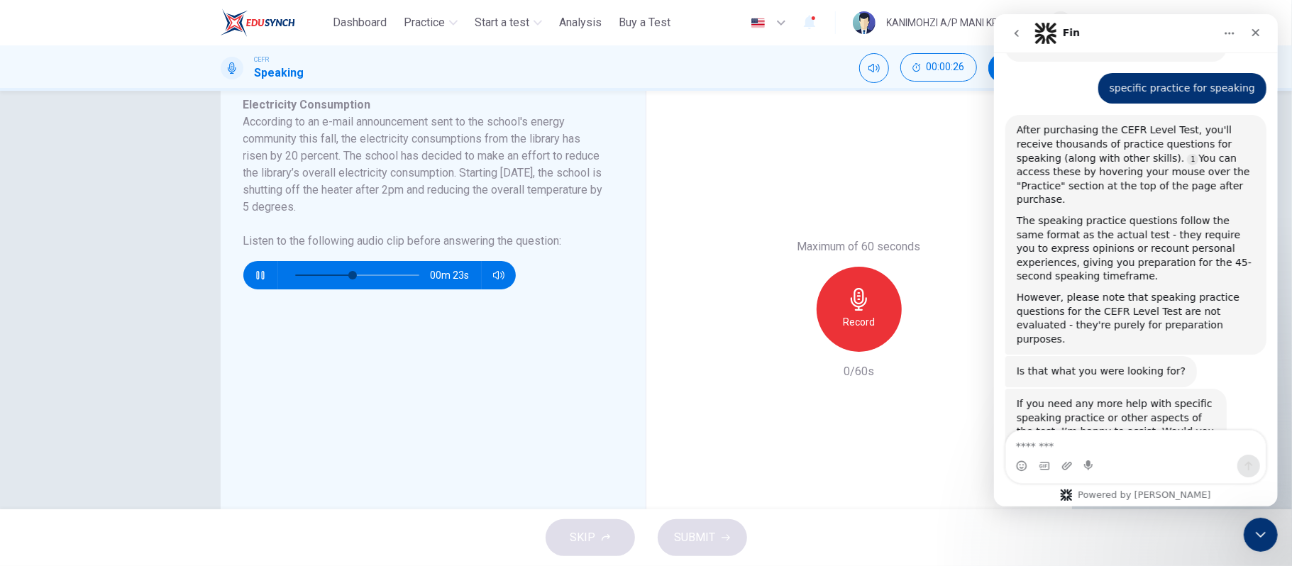
scroll to position [1057, 0]
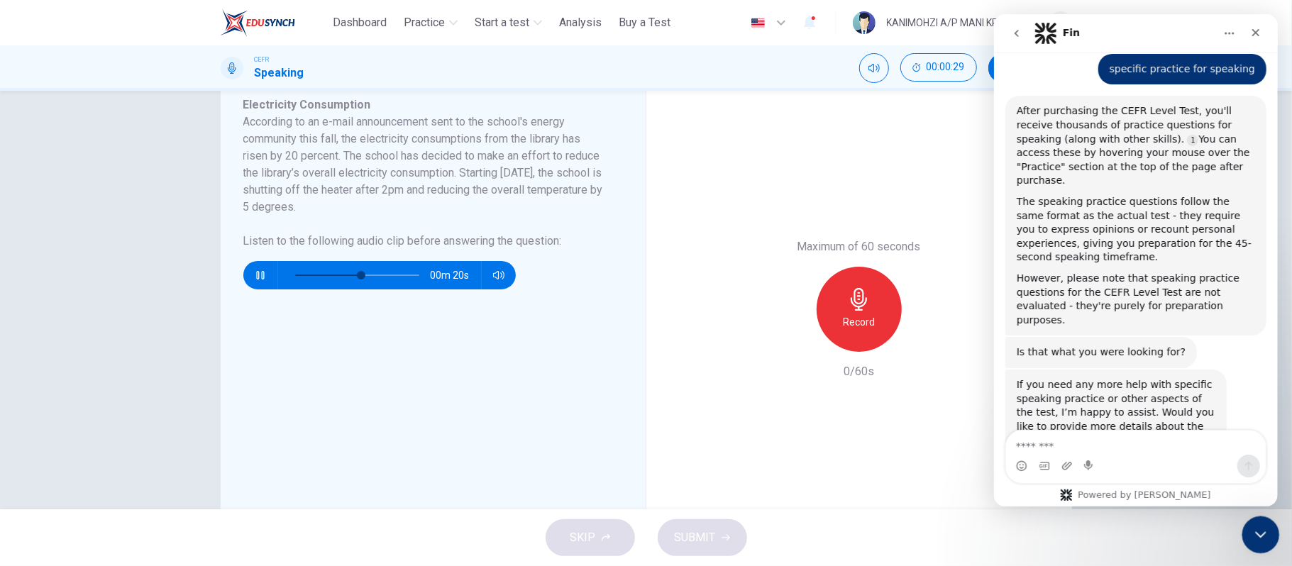
click at [1242, 522] on div "Close Intercom Messenger" at bounding box center [1259, 533] width 34 height 34
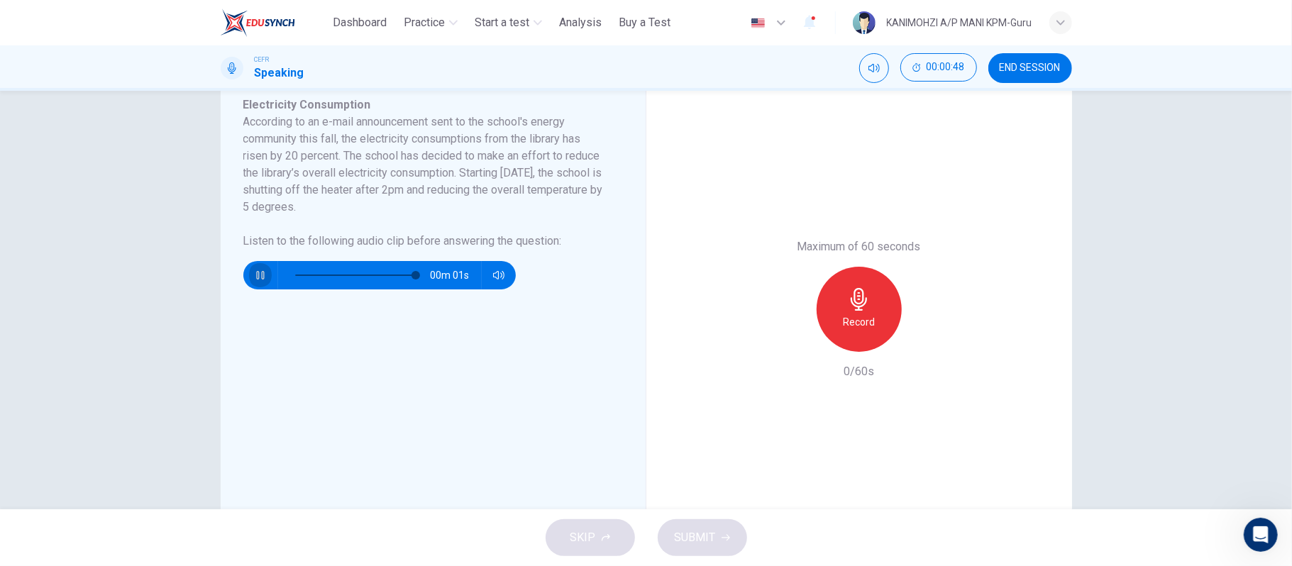
click at [257, 273] on icon "button" at bounding box center [260, 275] width 8 height 9
click at [872, 314] on div "Record" at bounding box center [859, 309] width 85 height 85
click at [866, 314] on div "Stop" at bounding box center [859, 309] width 85 height 85
click at [918, 341] on icon "button" at bounding box center [925, 341] width 14 height 14
click at [795, 344] on icon "button" at bounding box center [794, 340] width 13 height 13
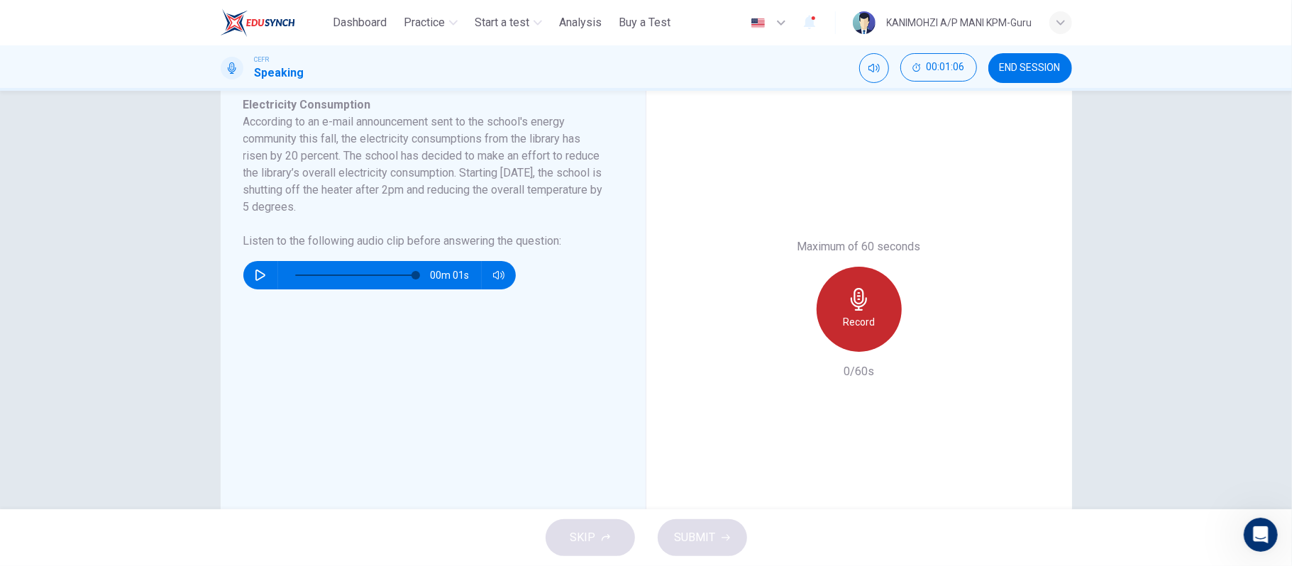
click at [855, 330] on h6 "Record" at bounding box center [859, 322] width 32 height 17
click at [830, 317] on div "Stop" at bounding box center [859, 309] width 85 height 85
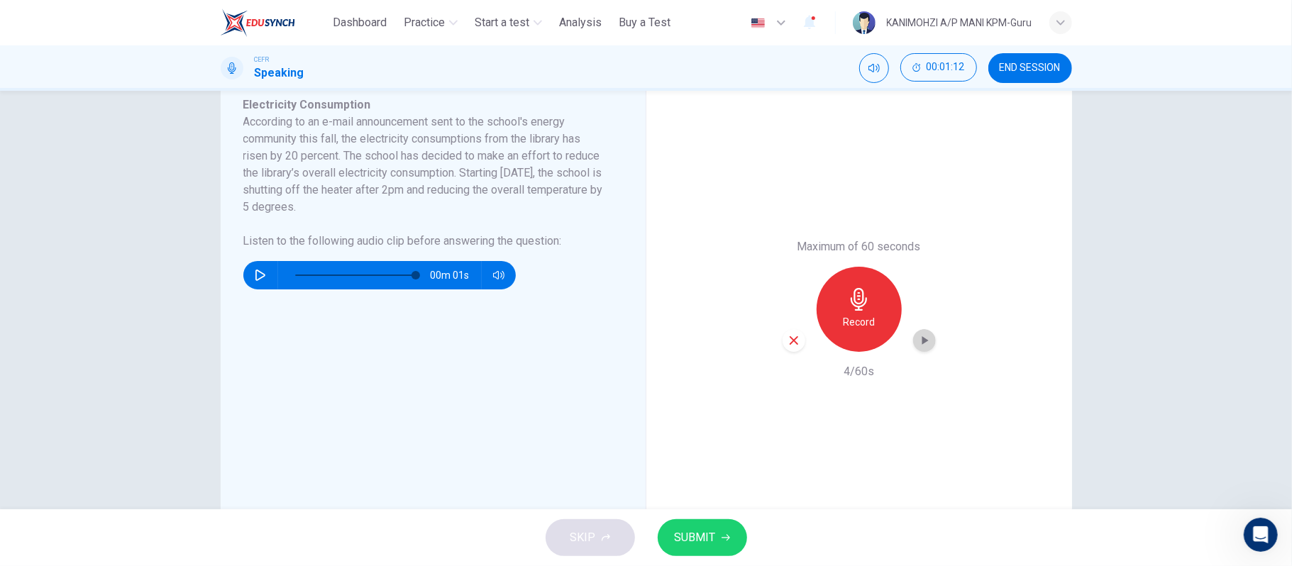
click at [921, 336] on icon "button" at bounding box center [925, 341] width 14 height 14
click at [788, 344] on icon "button" at bounding box center [794, 340] width 13 height 13
type input "**"
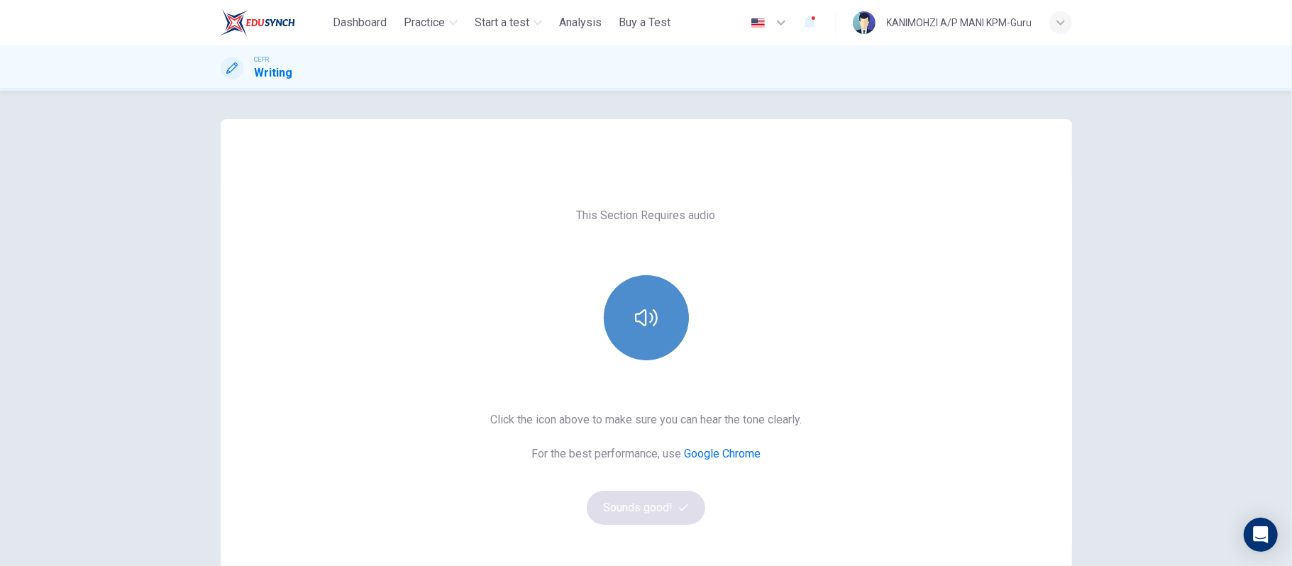
click at [629, 319] on button "button" at bounding box center [646, 317] width 85 height 85
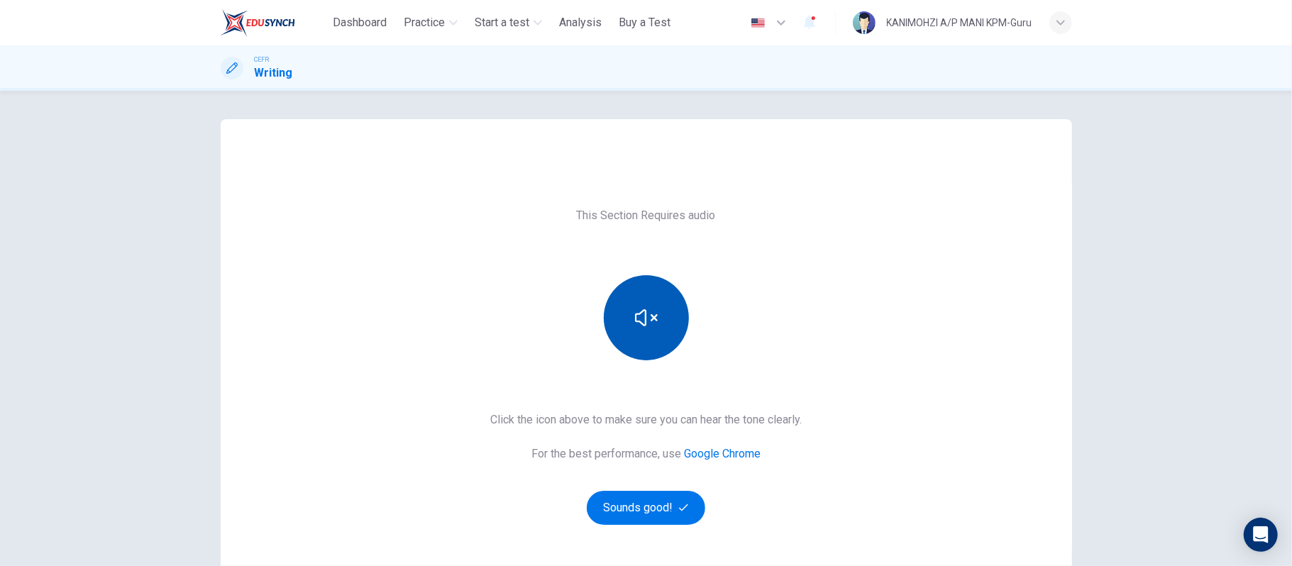
click at [629, 319] on button "button" at bounding box center [646, 317] width 85 height 85
click at [650, 312] on icon "button" at bounding box center [646, 317] width 23 height 17
click at [657, 324] on button "button" at bounding box center [646, 317] width 85 height 85
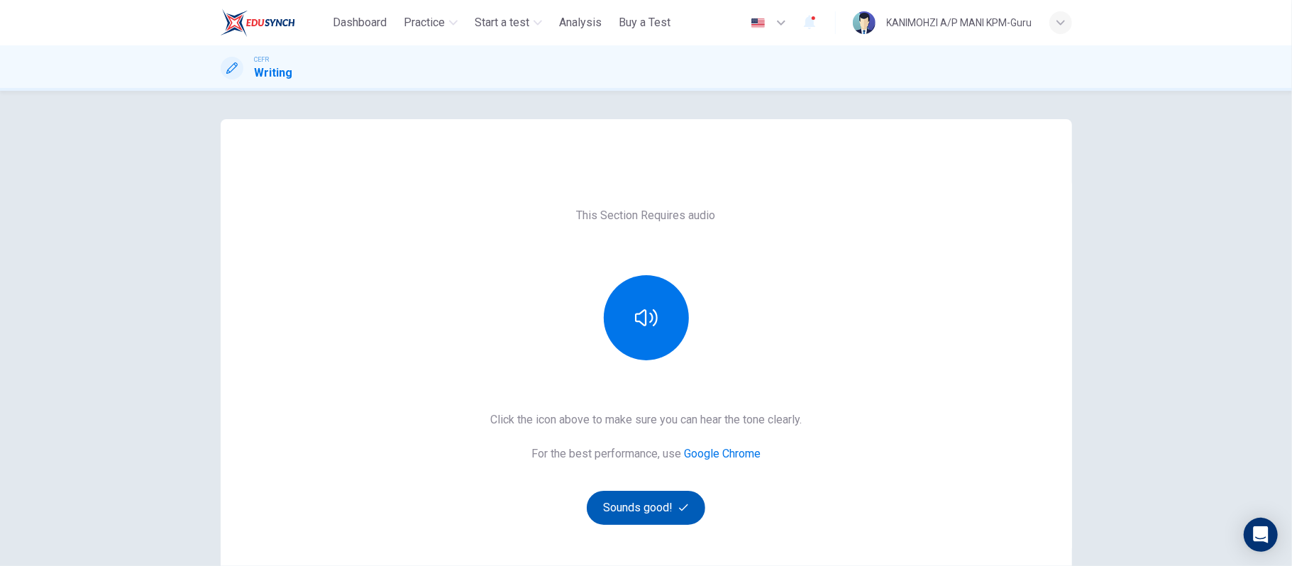
click at [625, 494] on button "Sounds good!" at bounding box center [646, 508] width 119 height 34
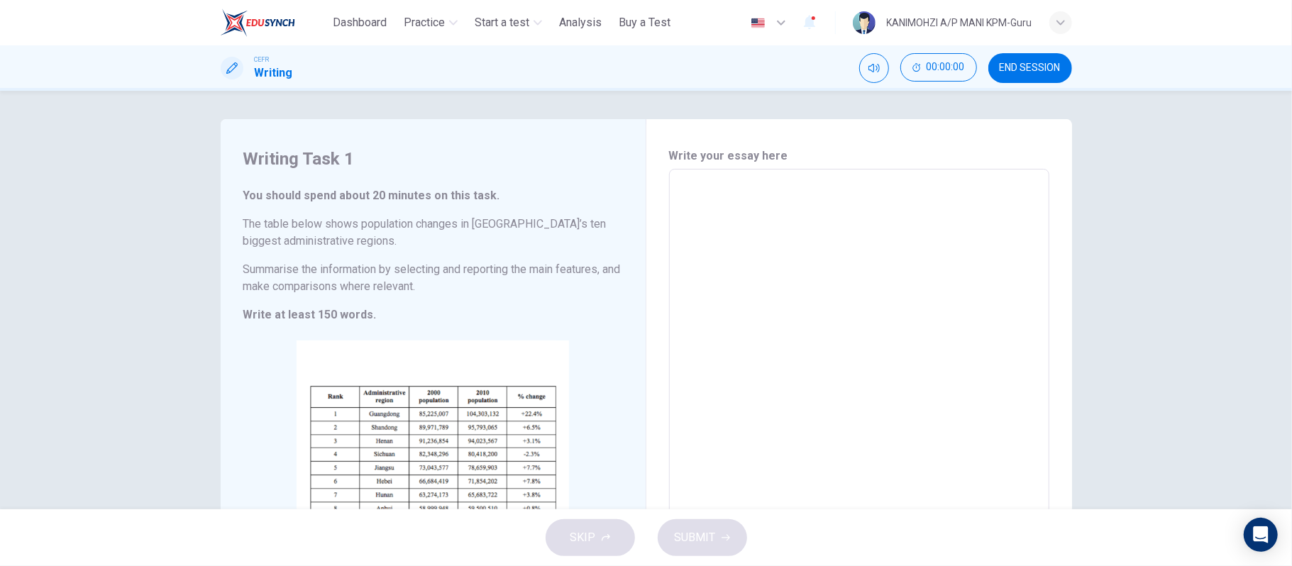
scroll to position [94, 0]
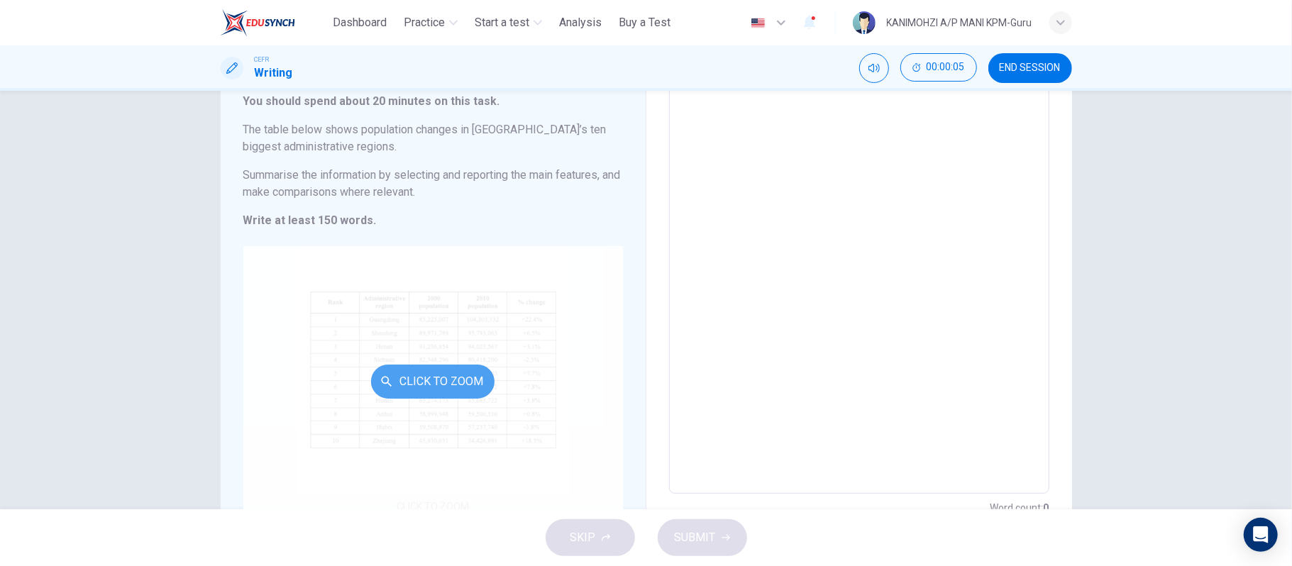
click at [459, 373] on button "Click to Zoom" at bounding box center [432, 382] width 123 height 34
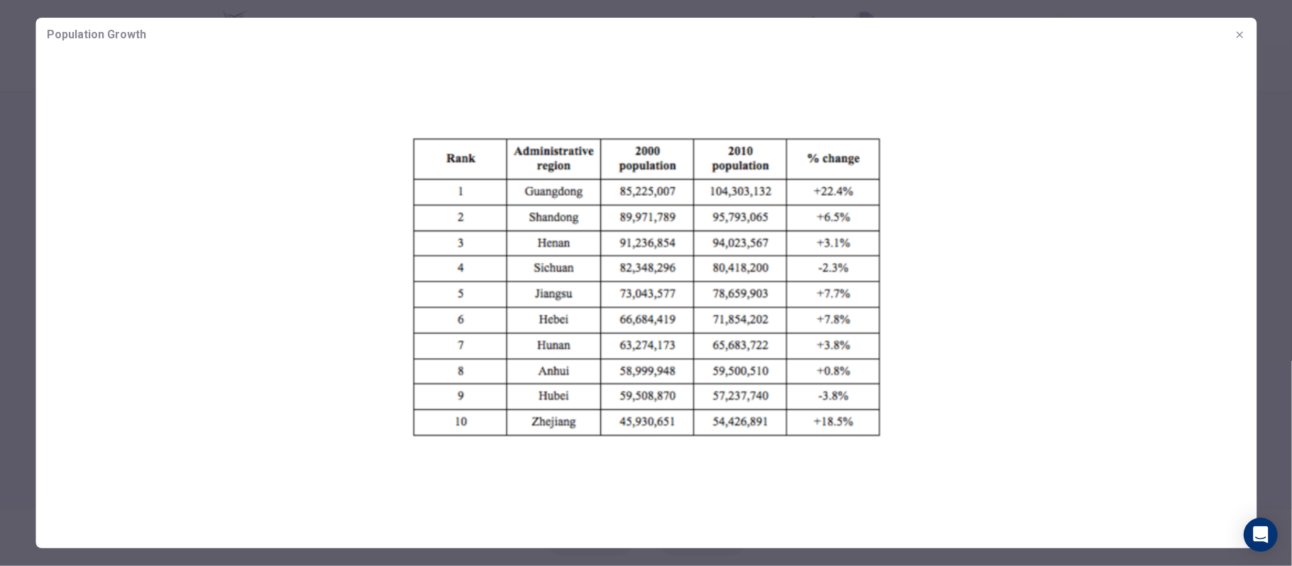
click at [1072, 405] on img at bounding box center [645, 287] width 1221 height 471
click at [1239, 29] on icon "button" at bounding box center [1239, 34] width 11 height 11
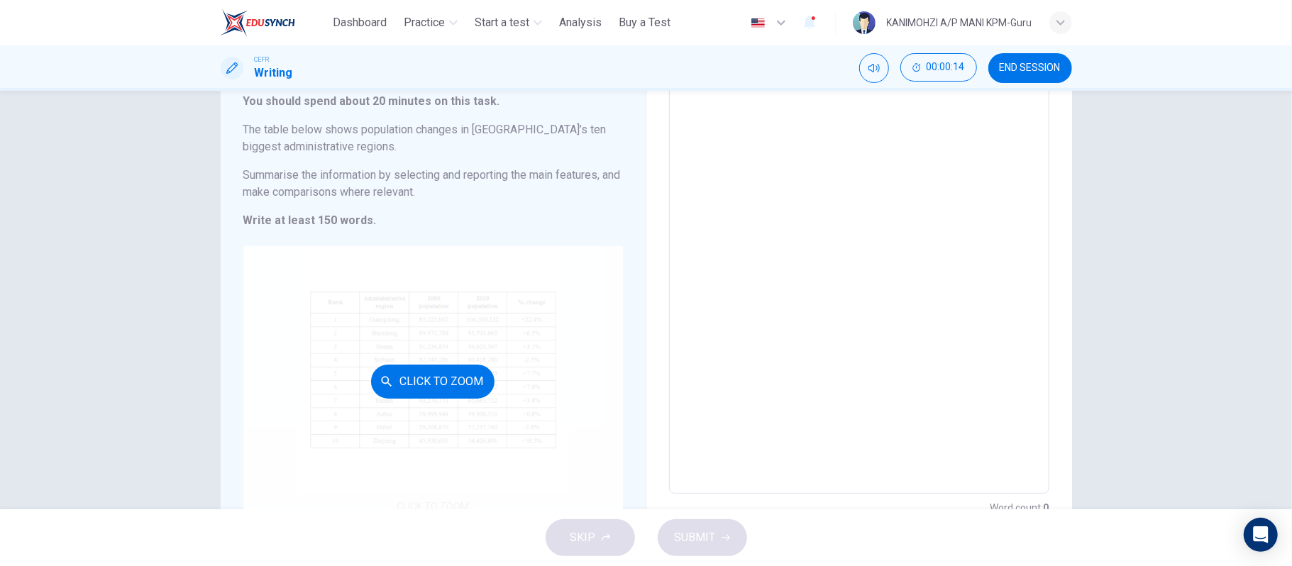
click at [509, 341] on div "Click to Zoom" at bounding box center [433, 381] width 380 height 270
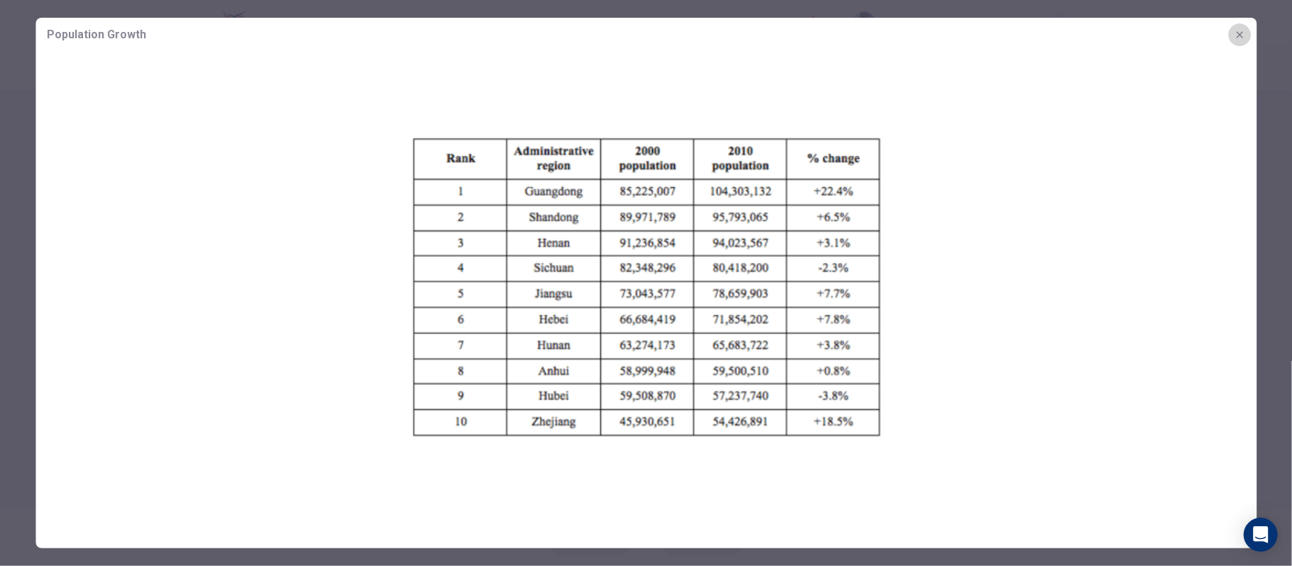
click at [1241, 38] on icon "button" at bounding box center [1239, 34] width 11 height 11
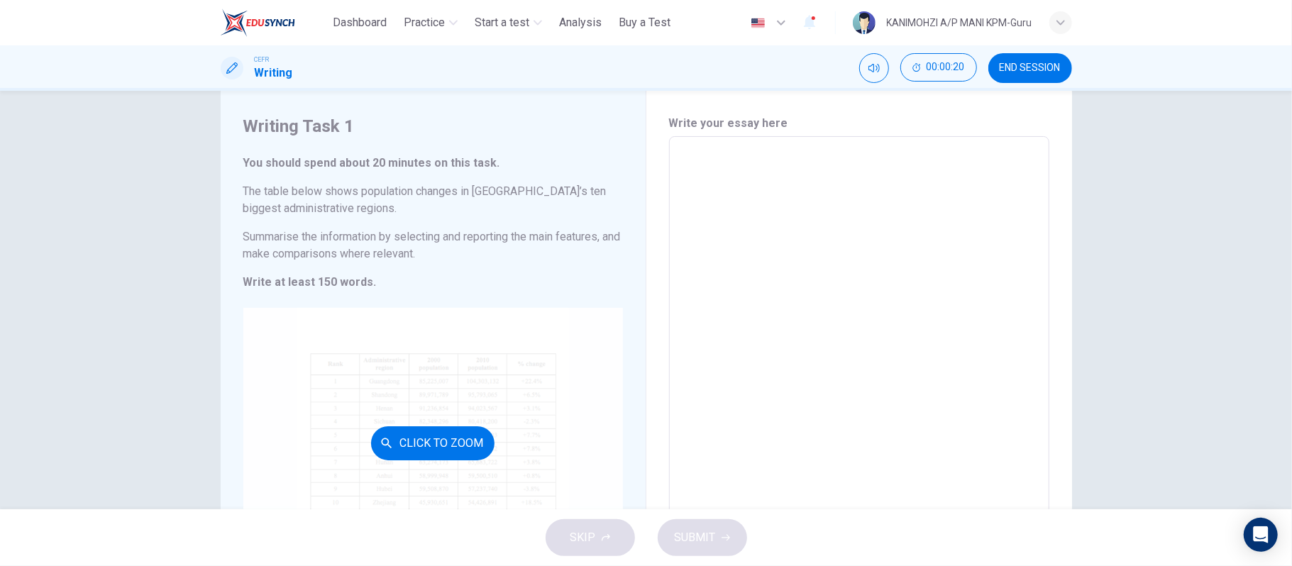
scroll to position [0, 0]
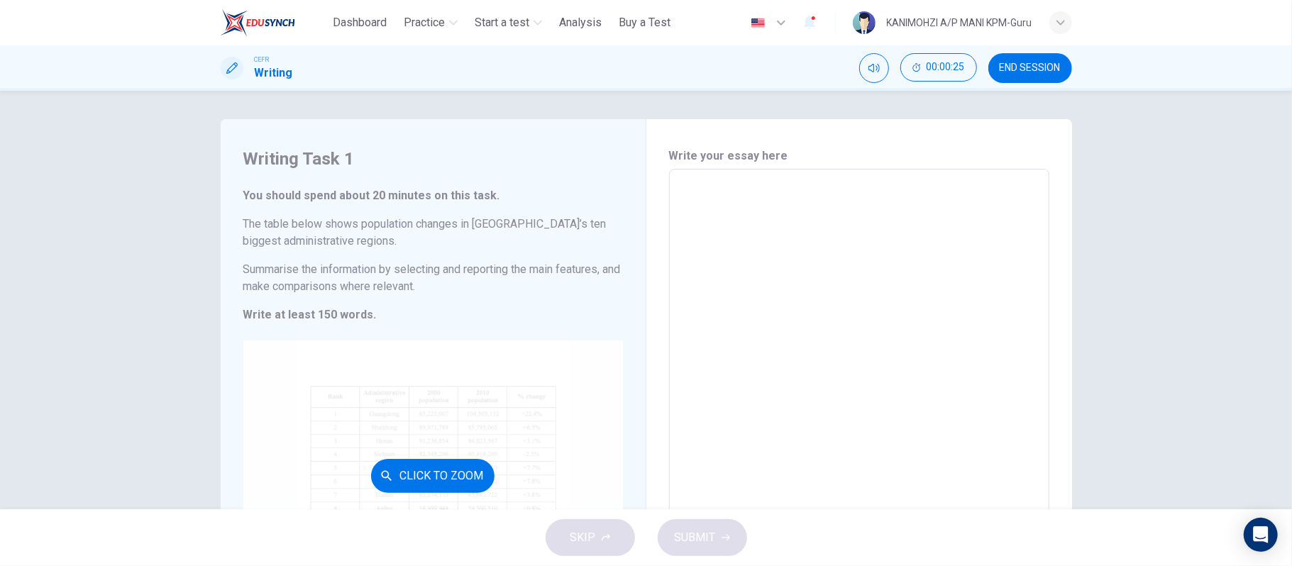
click at [480, 392] on div "Click to Zoom" at bounding box center [433, 476] width 380 height 270
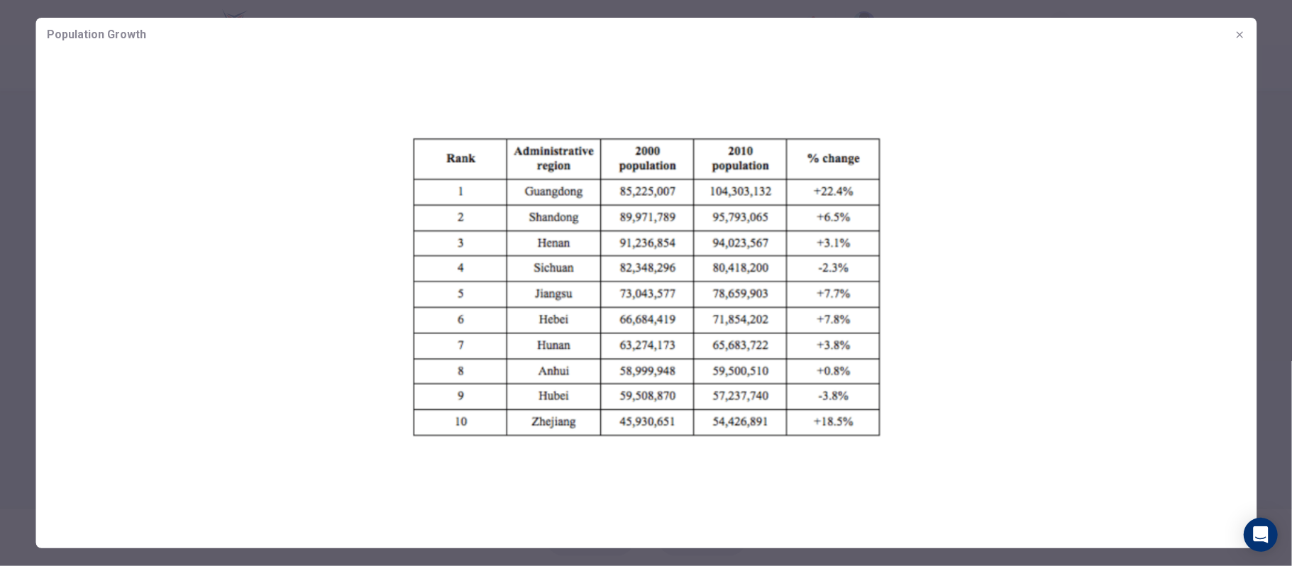
click at [1241, 35] on icon "button" at bounding box center [1239, 34] width 11 height 11
